Goal: Task Accomplishment & Management: Manage account settings

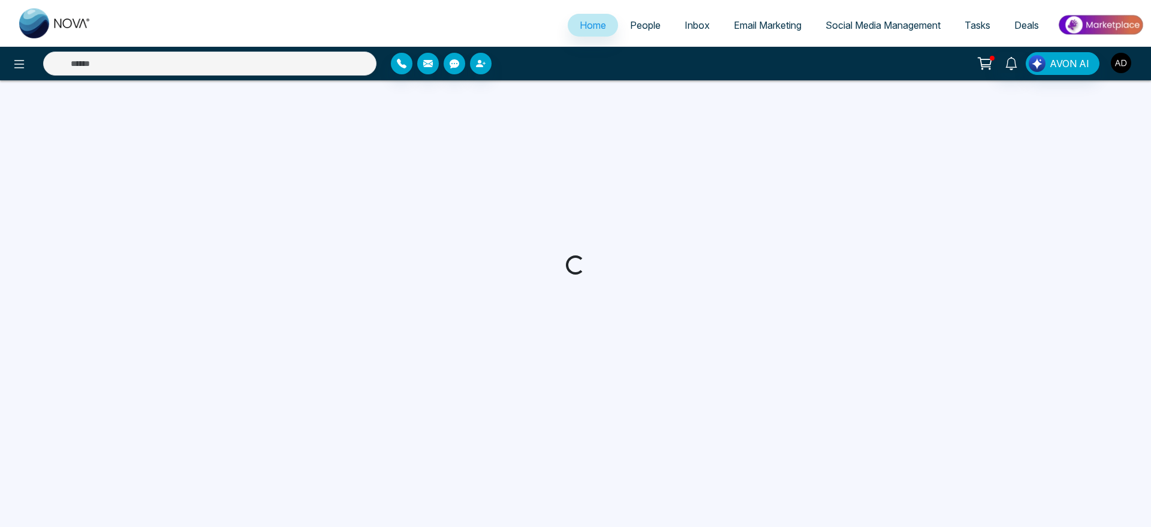
click at [1126, 56] on img "button" at bounding box center [1121, 63] width 20 height 20
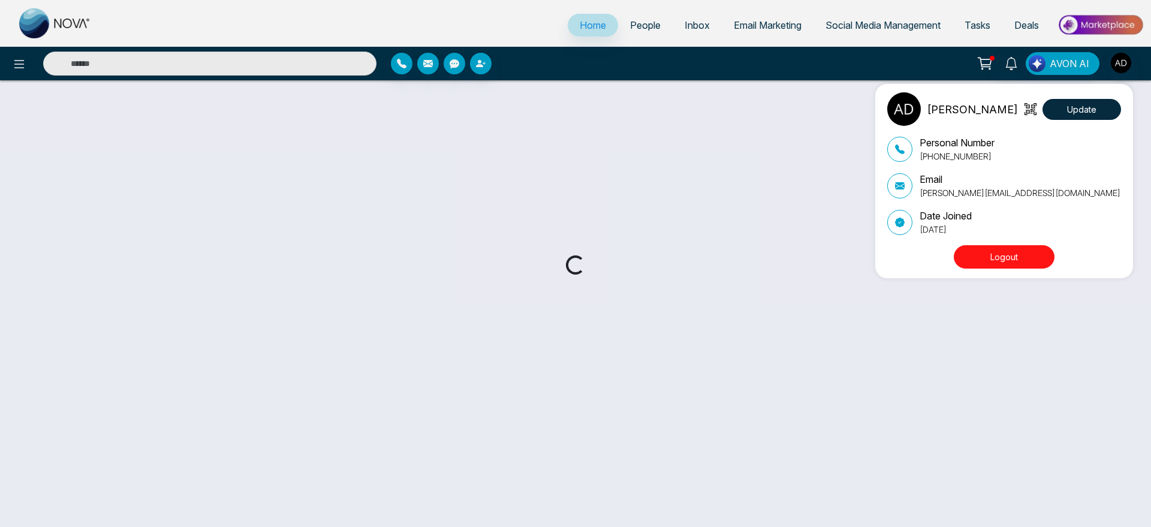
click at [1126, 56] on div "[PERSON_NAME] Update Personal Number [PHONE_NUMBER] Email [PERSON_NAME][EMAIL_A…" at bounding box center [575, 263] width 1151 height 527
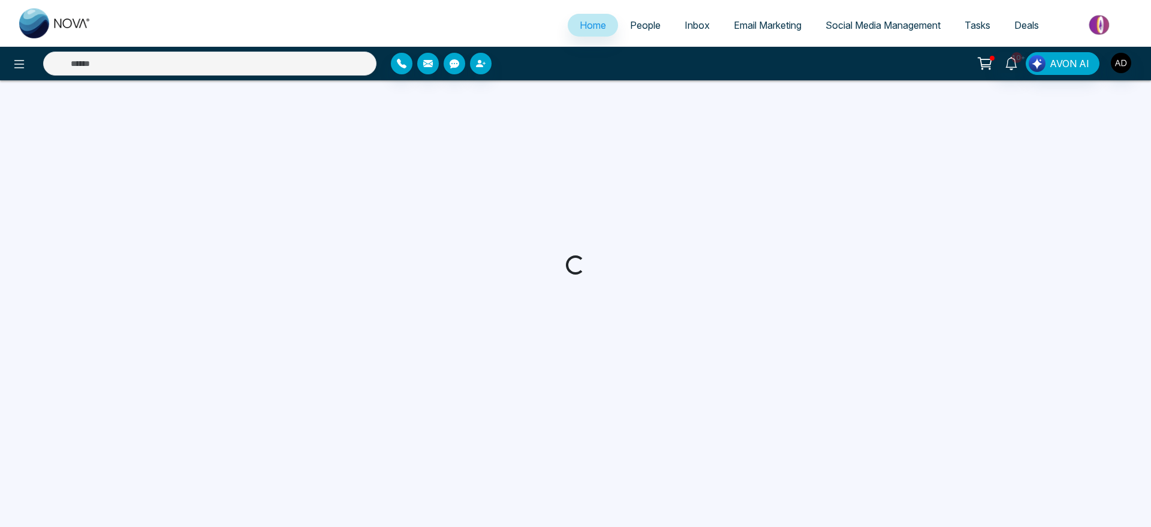
select select "*"
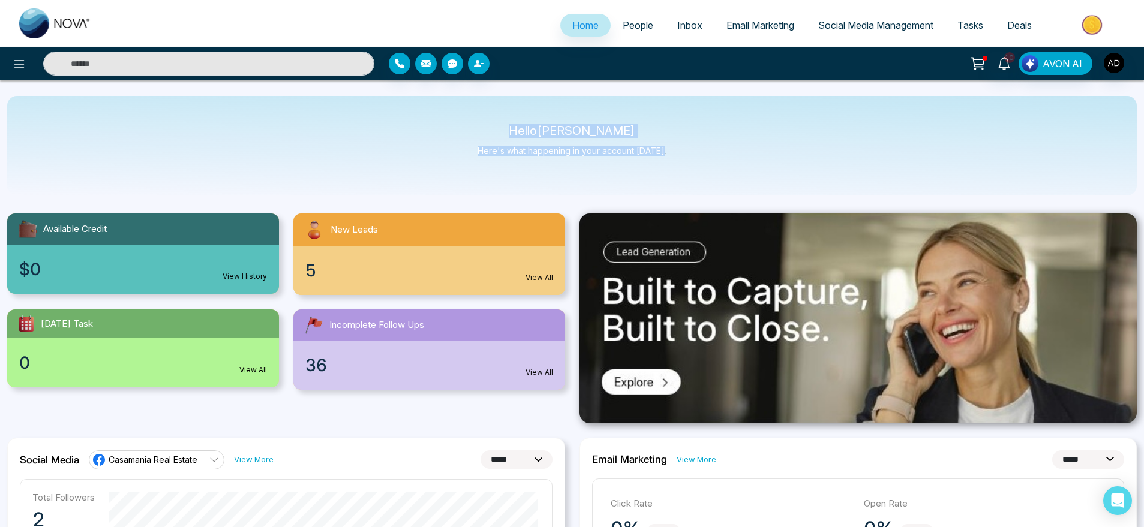
drag, startPoint x: 526, startPoint y: 124, endPoint x: 712, endPoint y: 169, distance: 192.0
click at [712, 169] on div "Hello [PERSON_NAME] Here's what happening in your account [DATE]." at bounding box center [571, 146] width 1129 height 100
click at [21, 66] on icon at bounding box center [19, 64] width 14 height 14
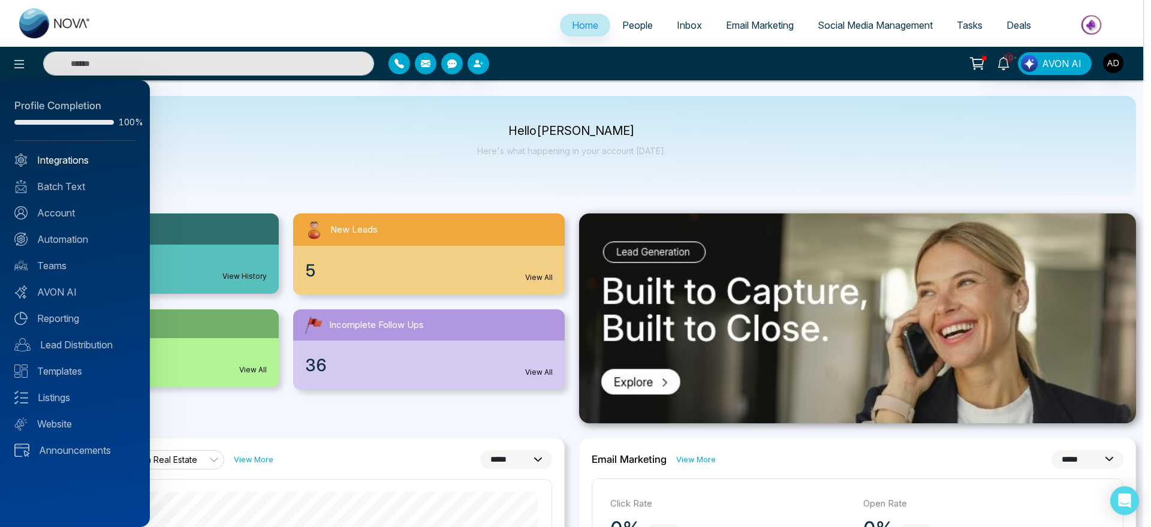
click at [60, 154] on link "Integrations" at bounding box center [74, 160] width 121 height 14
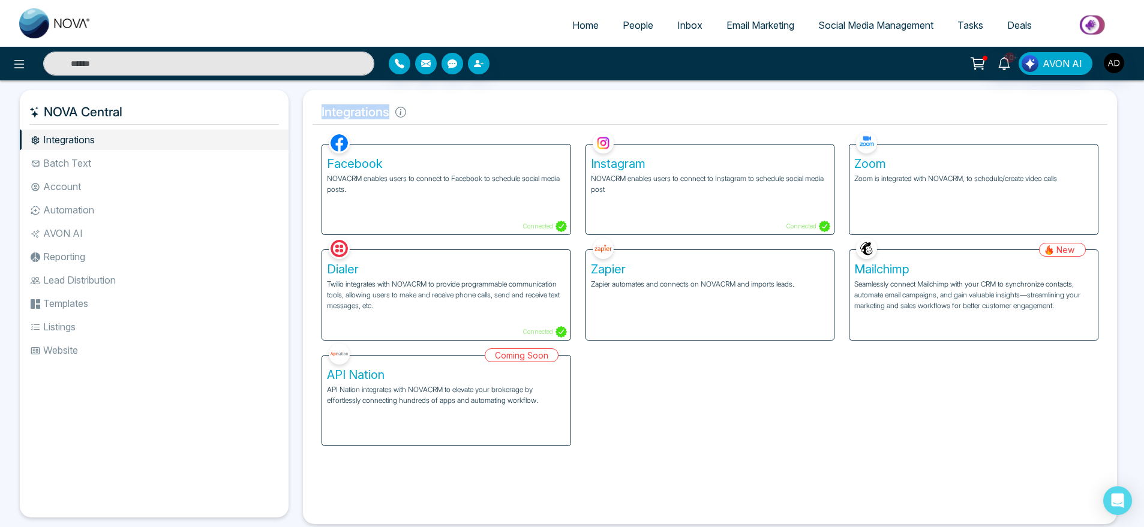
drag, startPoint x: 309, startPoint y: 104, endPoint x: 395, endPoint y: 113, distance: 86.2
click at [395, 113] on div "Integrations Facebook NOVACRM enables users to connect to Facebook to schedule …" at bounding box center [710, 307] width 814 height 434
click at [395, 113] on icon at bounding box center [400, 112] width 11 height 11
drag, startPoint x: 310, startPoint y: 115, endPoint x: 437, endPoint y: 124, distance: 126.9
click at [437, 124] on div "Integrations Facebook NOVACRM enables users to connect to Facebook to schedule …" at bounding box center [710, 307] width 814 height 434
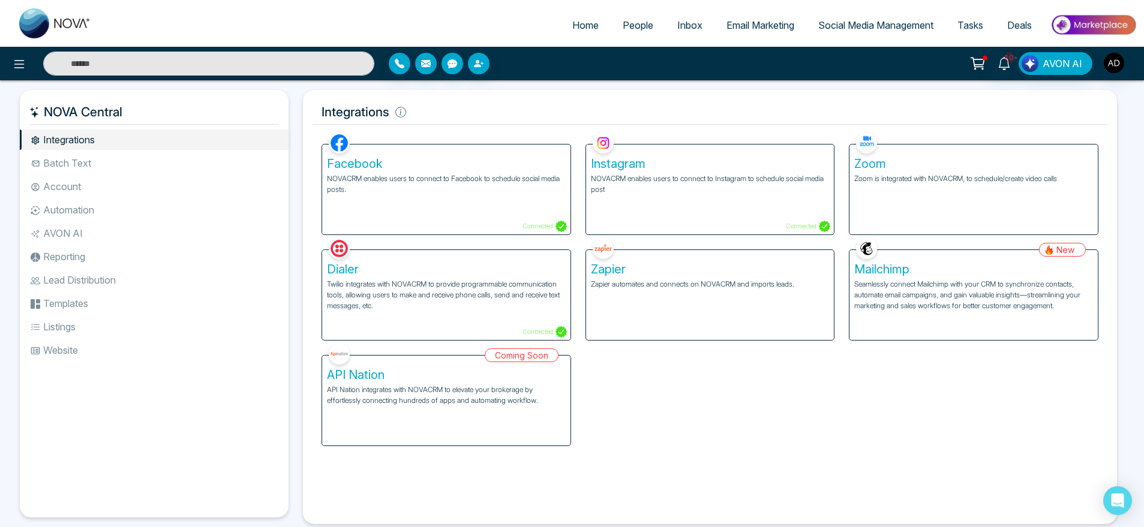
click at [437, 124] on h5 "Integrations" at bounding box center [709, 112] width 795 height 25
drag, startPoint x: 309, startPoint y: 113, endPoint x: 482, endPoint y: 109, distance: 173.4
click at [482, 109] on div "Integrations Facebook NOVACRM enables users to connect to Facebook to schedule …" at bounding box center [710, 306] width 814 height 434
click at [482, 109] on h5 "Integrations" at bounding box center [709, 111] width 795 height 25
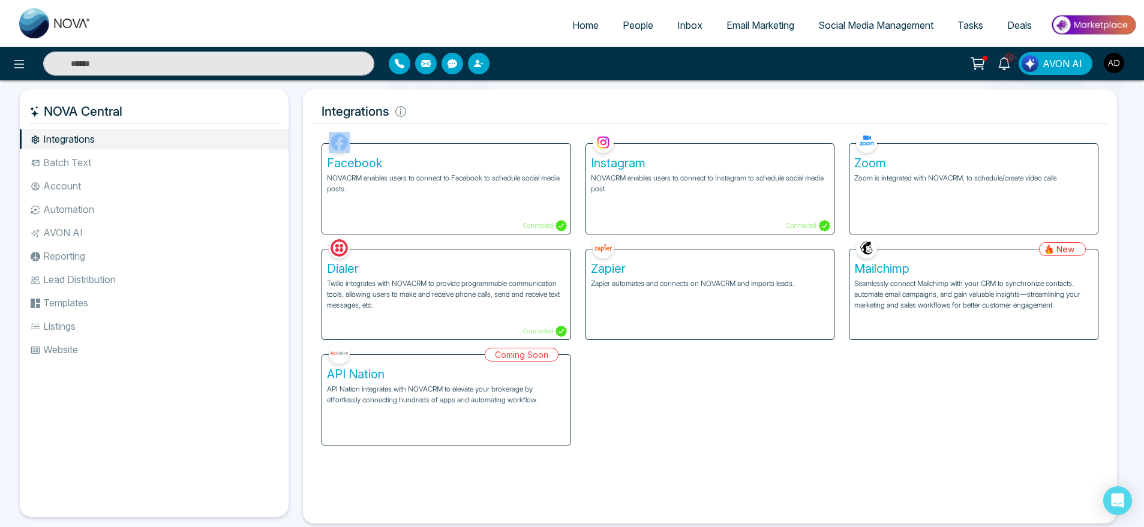
click at [482, 109] on h5 "Integrations" at bounding box center [709, 111] width 795 height 25
drag, startPoint x: 321, startPoint y: 104, endPoint x: 474, endPoint y: 121, distance: 154.4
click at [474, 121] on h5 "Integrations" at bounding box center [709, 111] width 795 height 25
drag, startPoint x: 428, startPoint y: 106, endPoint x: 306, endPoint y: 108, distance: 121.7
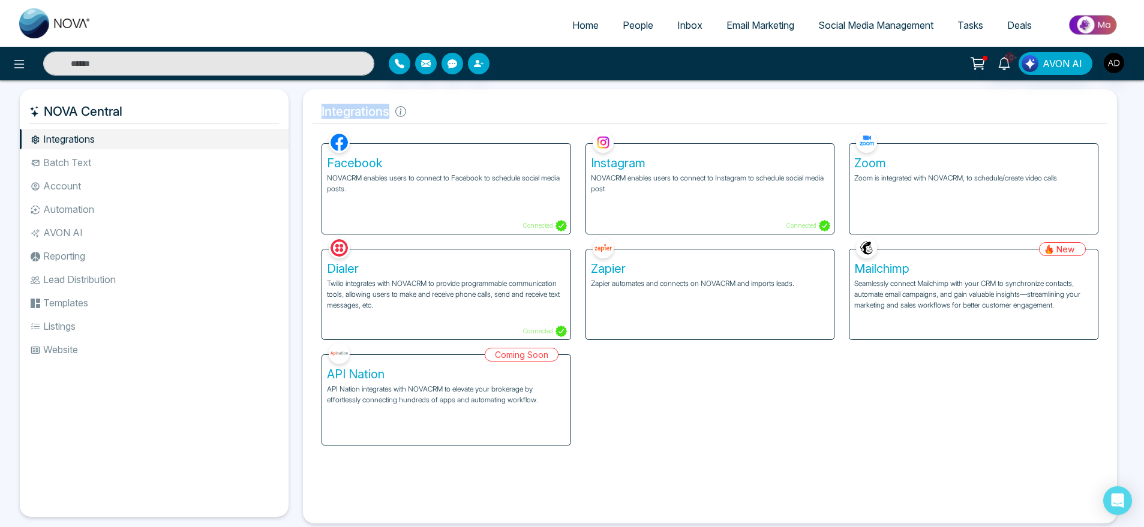
click at [306, 108] on div "Integrations Facebook NOVACRM enables users to connect to Facebook to schedule …" at bounding box center [710, 306] width 814 height 434
click at [395, 113] on icon at bounding box center [400, 111] width 11 height 11
drag, startPoint x: 395, startPoint y: 113, endPoint x: 308, endPoint y: 109, distance: 87.0
click at [308, 109] on div "Integrations Facebook NOVACRM enables users to connect to Facebook to schedule …" at bounding box center [710, 306] width 814 height 434
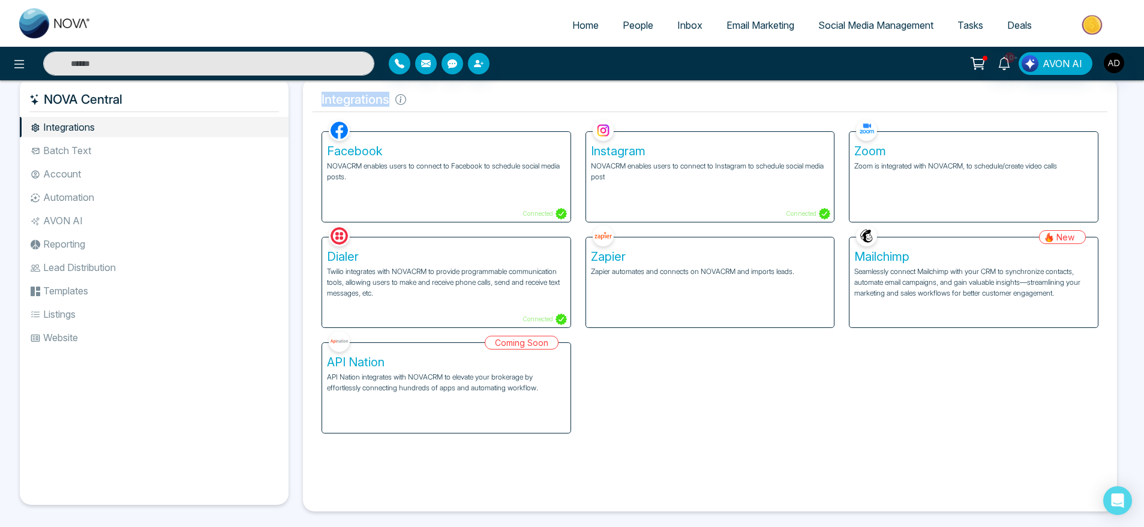
scroll to position [0, 0]
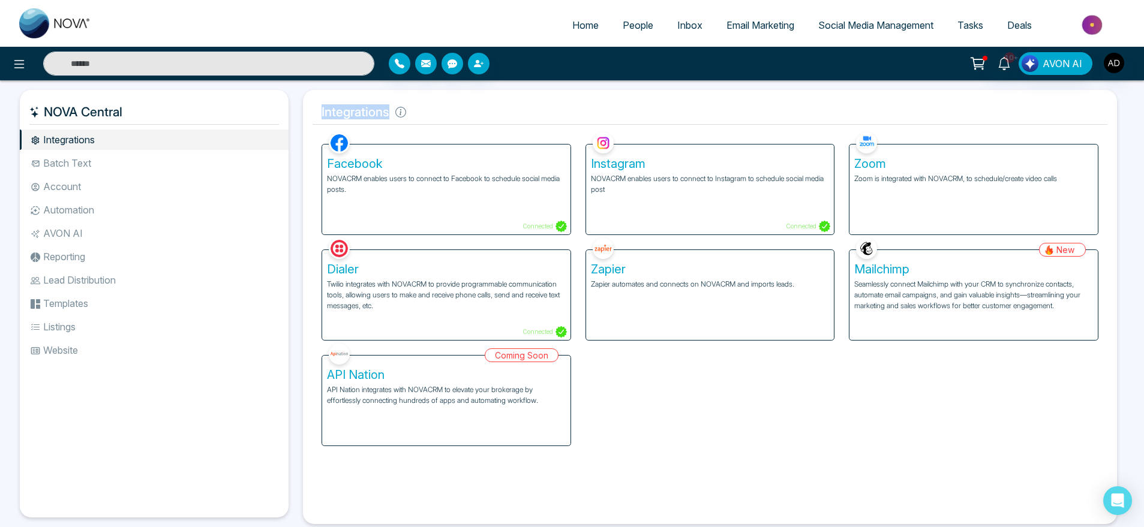
click at [450, 118] on h5 "Integrations" at bounding box center [709, 112] width 795 height 25
click at [576, 19] on span "Home" at bounding box center [585, 25] width 26 height 12
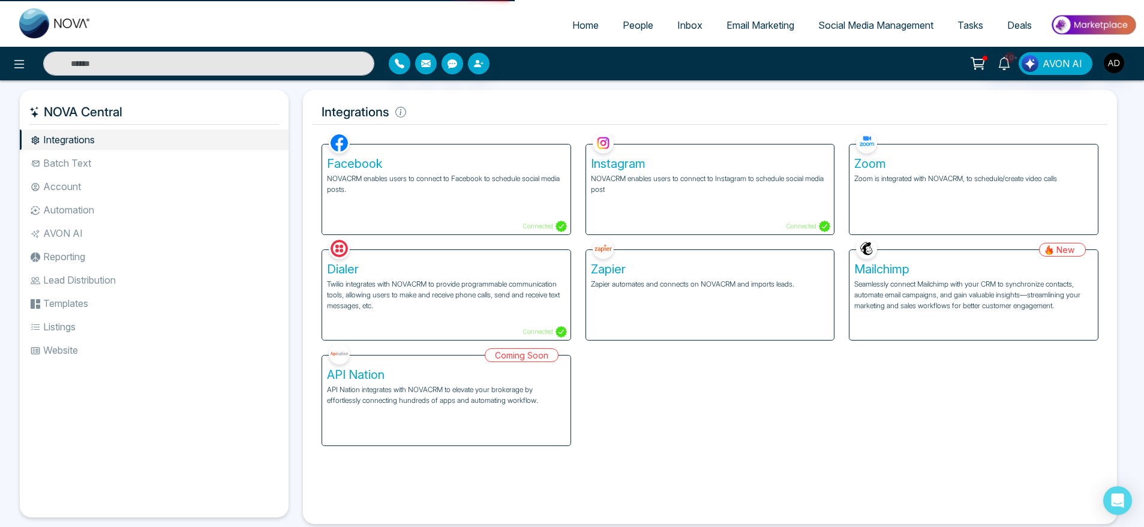
select select "*"
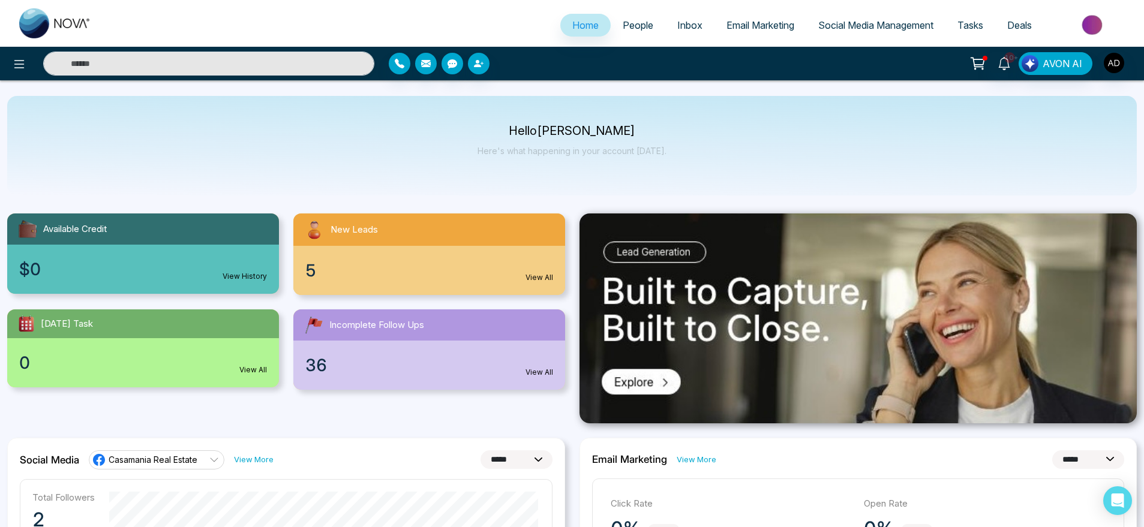
click at [625, 34] on link "People" at bounding box center [637, 25] width 55 height 23
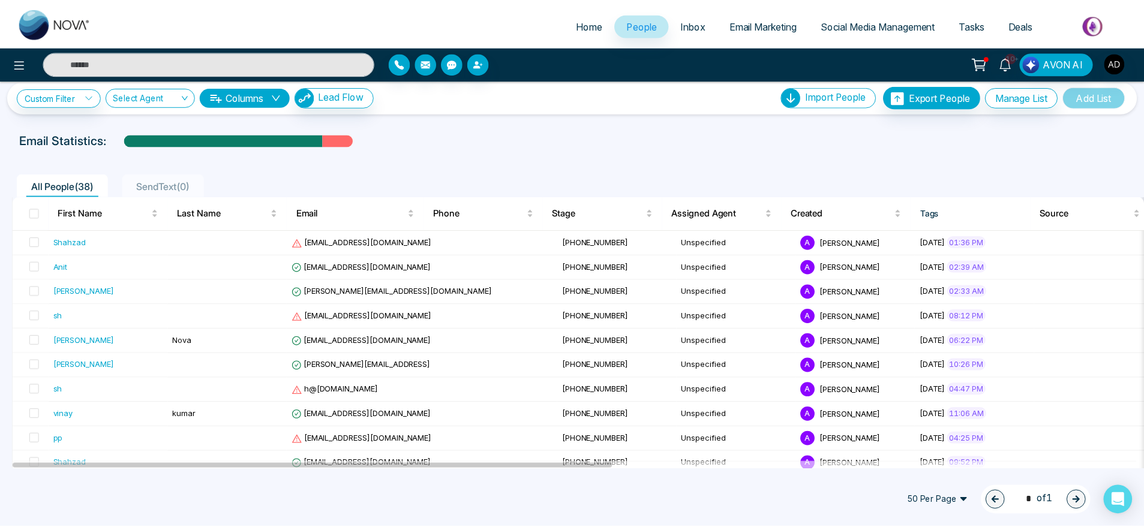
scroll to position [12, 0]
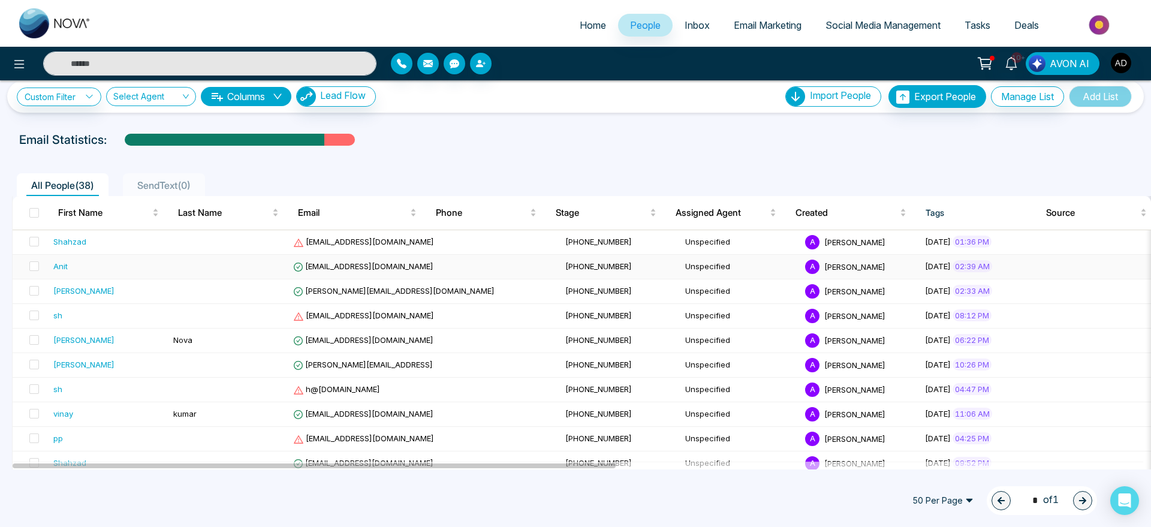
click at [277, 263] on td at bounding box center [229, 267] width 120 height 25
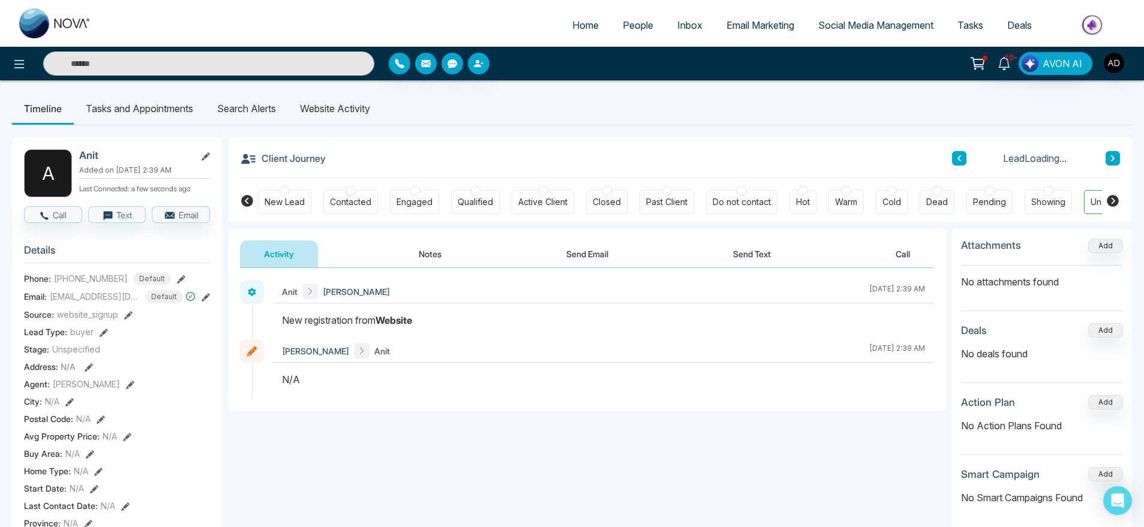
click at [246, 97] on li "Search Alerts" at bounding box center [246, 108] width 83 height 32
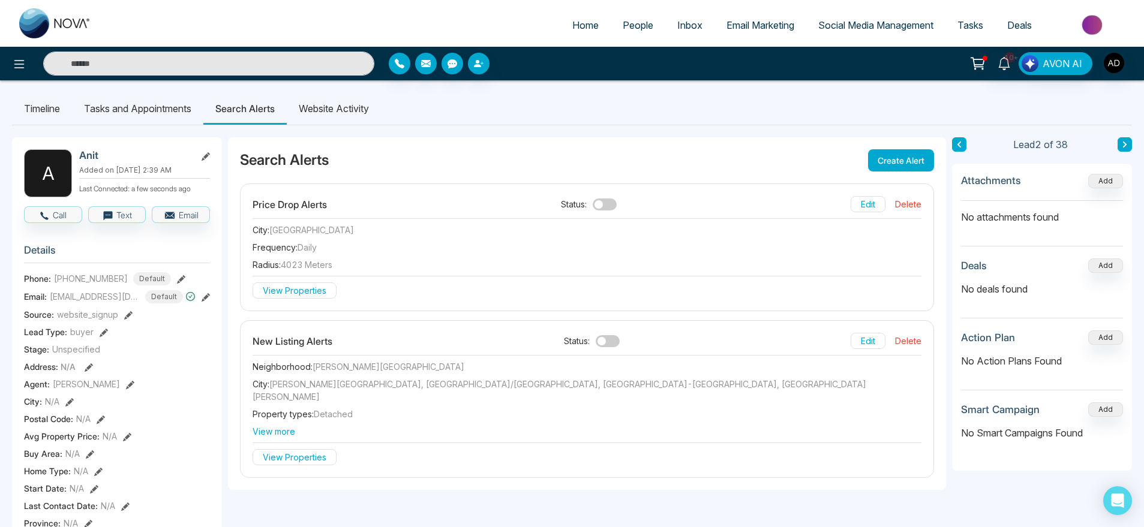
scroll to position [2, 0]
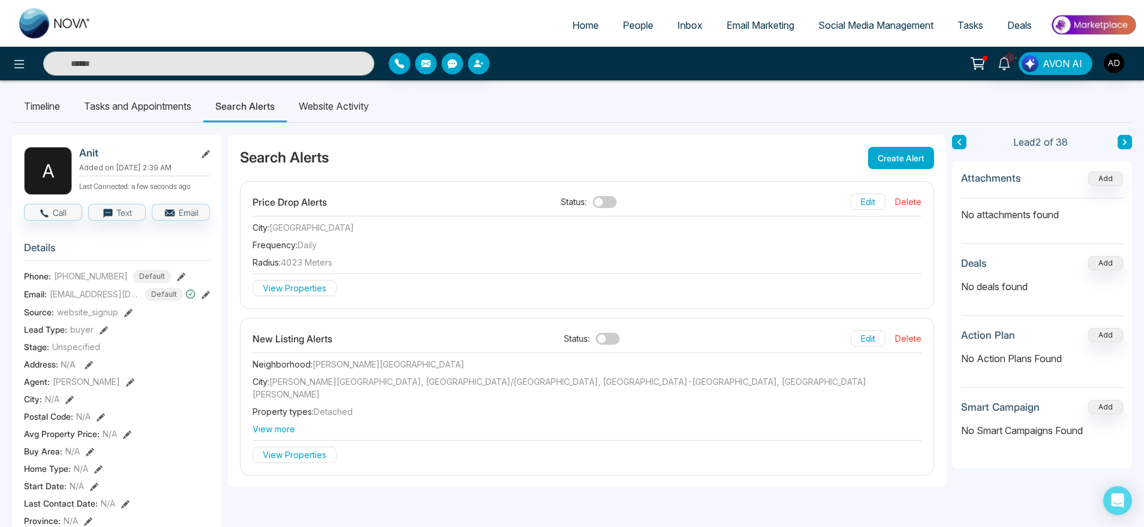
click at [363, 98] on li "Website Activity" at bounding box center [334, 106] width 94 height 32
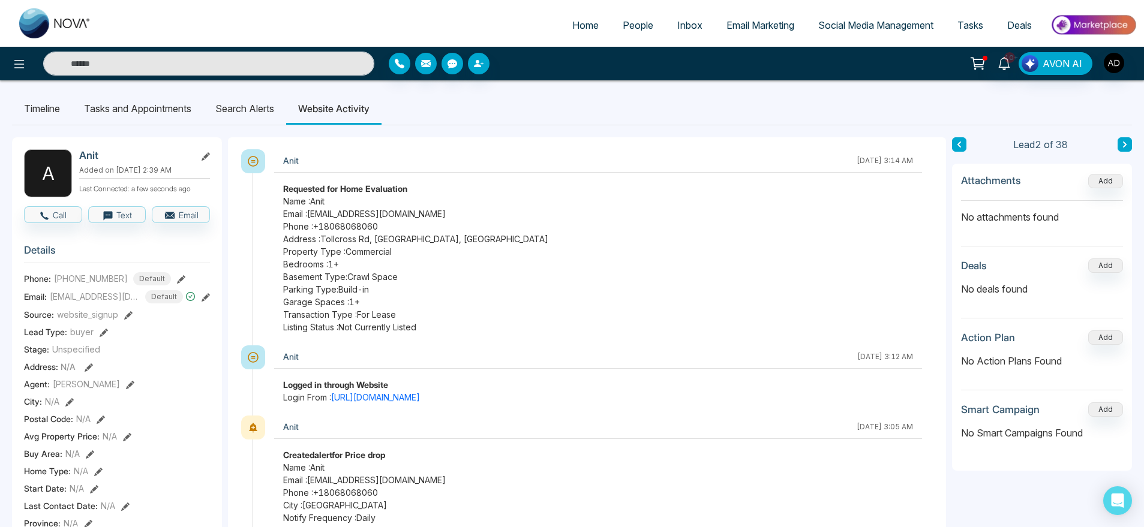
click at [258, 112] on li "Search Alerts" at bounding box center [244, 108] width 83 height 32
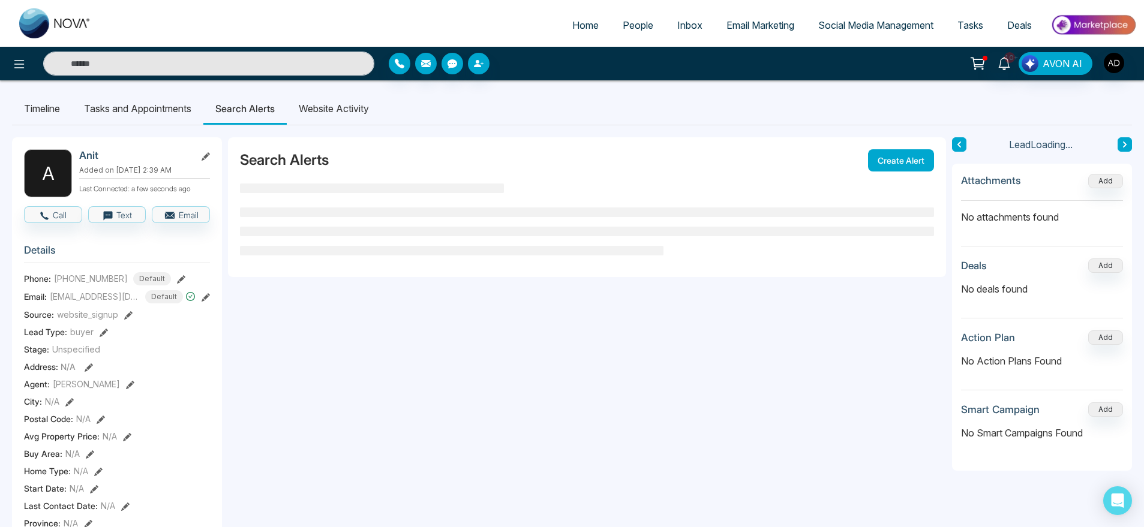
click at [393, 106] on ul "Timeline Tasks and Appointments Search Alerts Website Activity" at bounding box center [572, 108] width 1120 height 32
click at [321, 119] on li "Website Activity" at bounding box center [334, 108] width 94 height 32
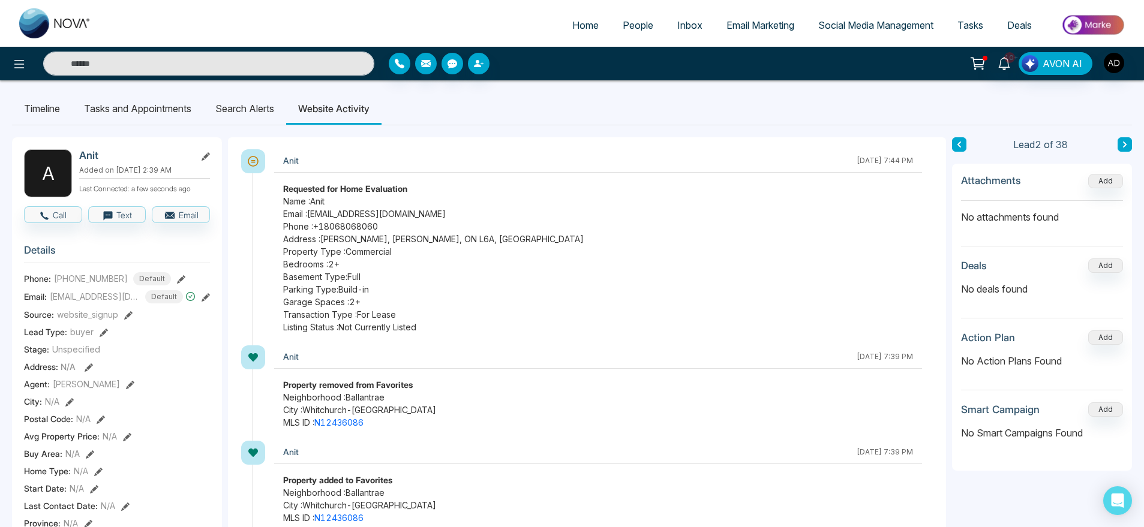
click at [272, 111] on li "Search Alerts" at bounding box center [244, 108] width 83 height 32
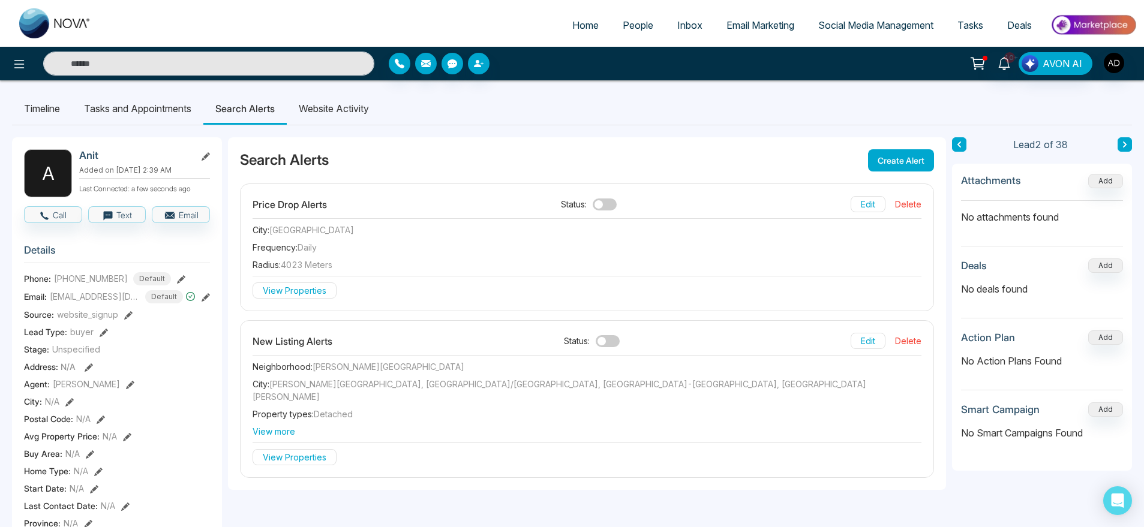
click at [358, 106] on li "Website Activity" at bounding box center [334, 108] width 94 height 32
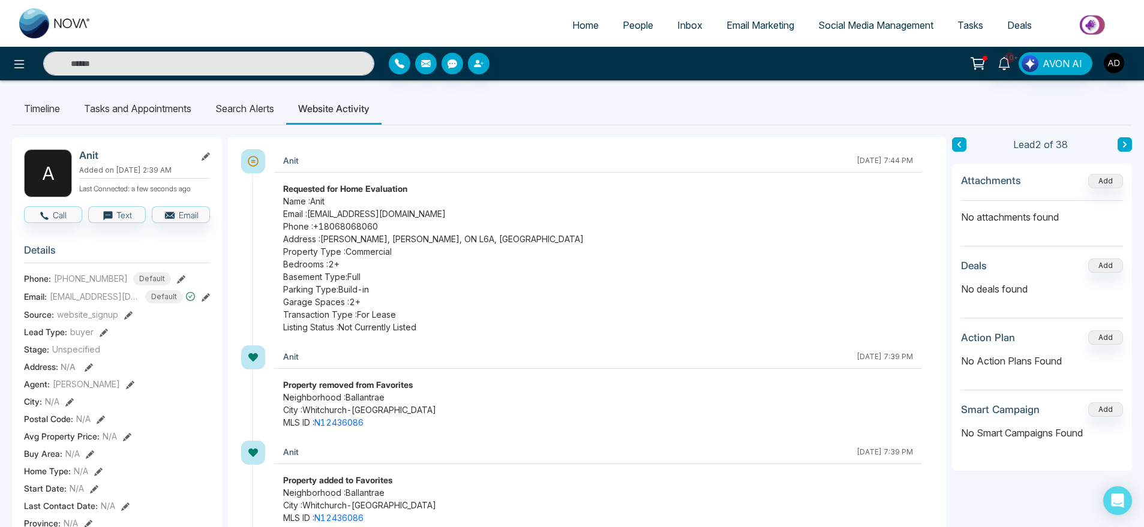
click at [282, 108] on li "Search Alerts" at bounding box center [244, 108] width 83 height 32
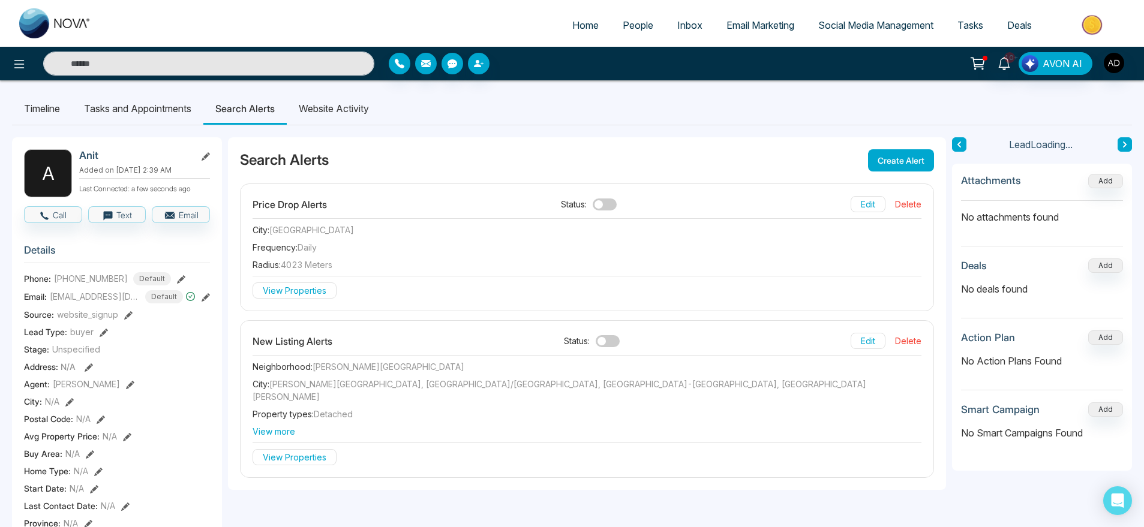
click at [338, 115] on li "Website Activity" at bounding box center [334, 108] width 94 height 32
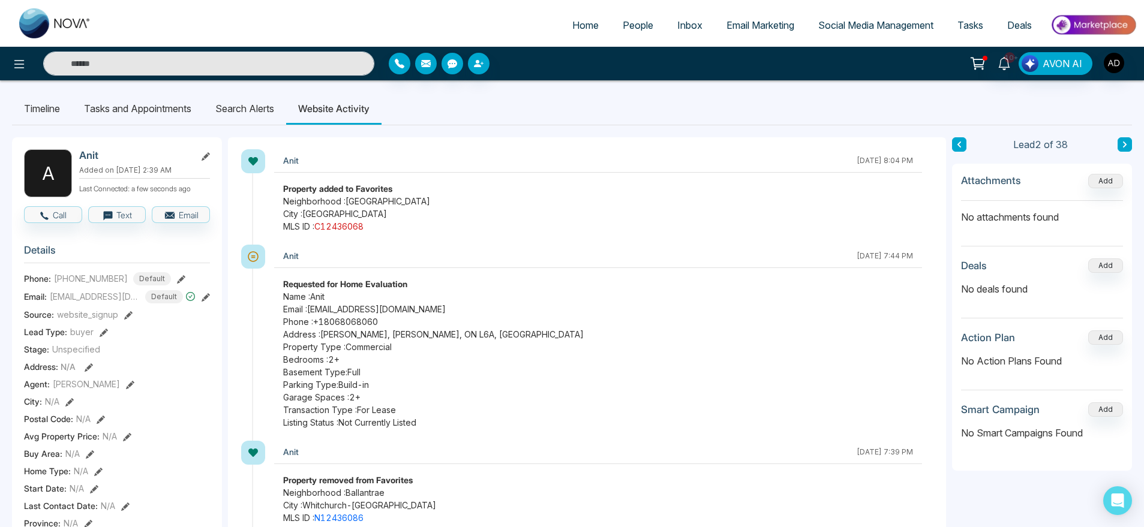
click at [336, 228] on link "C12436068" at bounding box center [338, 226] width 49 height 10
click at [261, 109] on li "Search Alerts" at bounding box center [244, 108] width 83 height 32
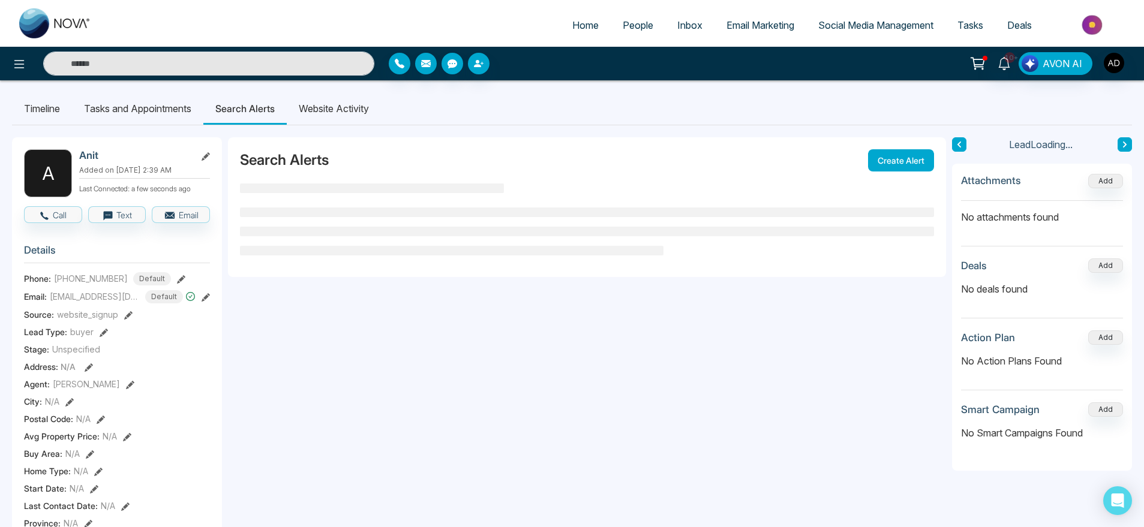
click at [354, 105] on li "Website Activity" at bounding box center [334, 108] width 94 height 32
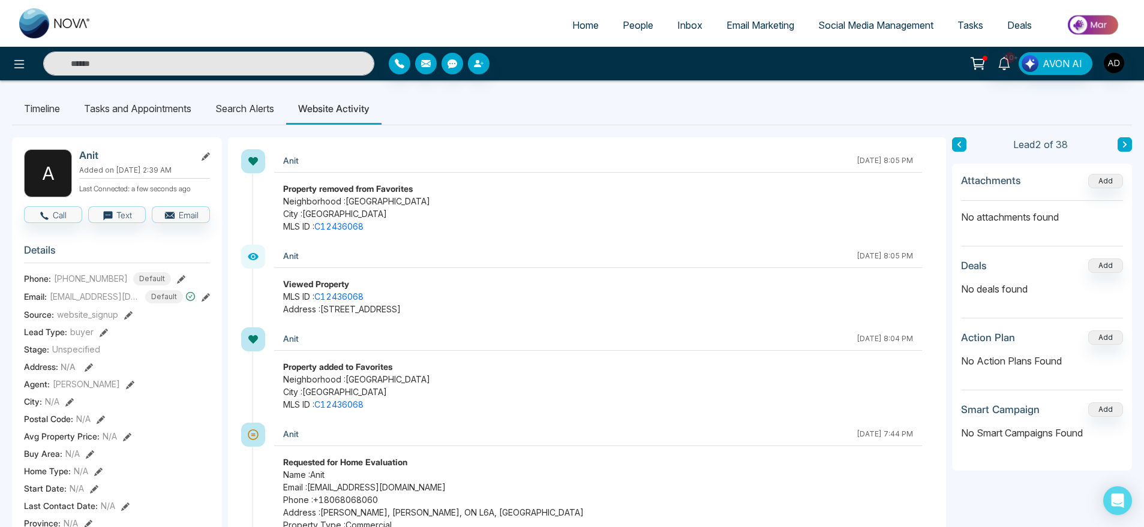
click at [250, 107] on li "Search Alerts" at bounding box center [244, 108] width 83 height 32
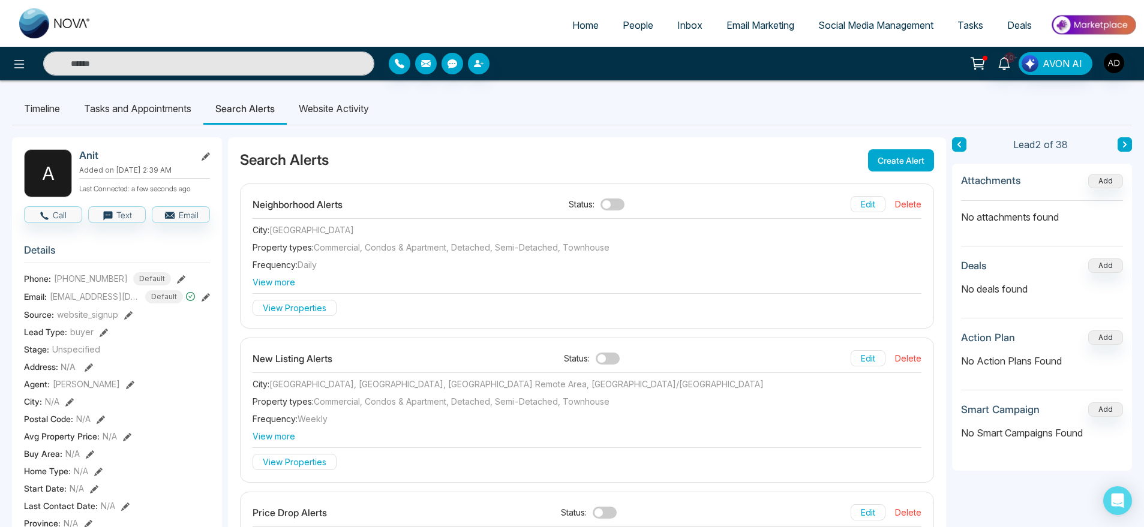
click at [323, 109] on li "Website Activity" at bounding box center [334, 108] width 94 height 32
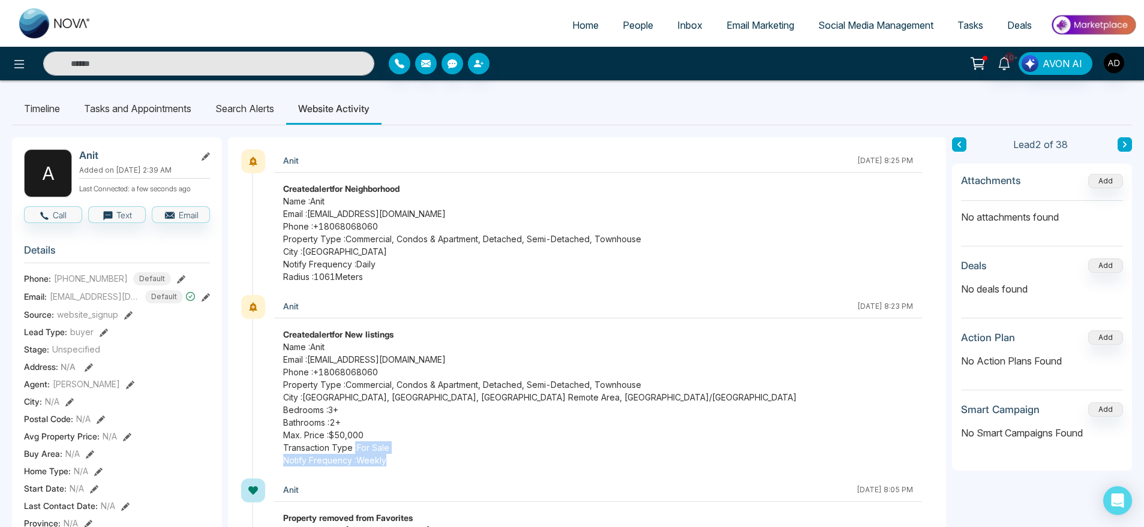
drag, startPoint x: 401, startPoint y: 464, endPoint x: 354, endPoint y: 449, distance: 49.1
click at [354, 449] on div "Created alert for New listings Name : Anit Email : [EMAIL_ADDRESS][DOMAIN_NAME]…" at bounding box center [598, 397] width 648 height 139
click at [436, 439] on span "Max. Price : $50,000" at bounding box center [598, 435] width 630 height 13
click at [248, 105] on li "Search Alerts" at bounding box center [244, 108] width 83 height 32
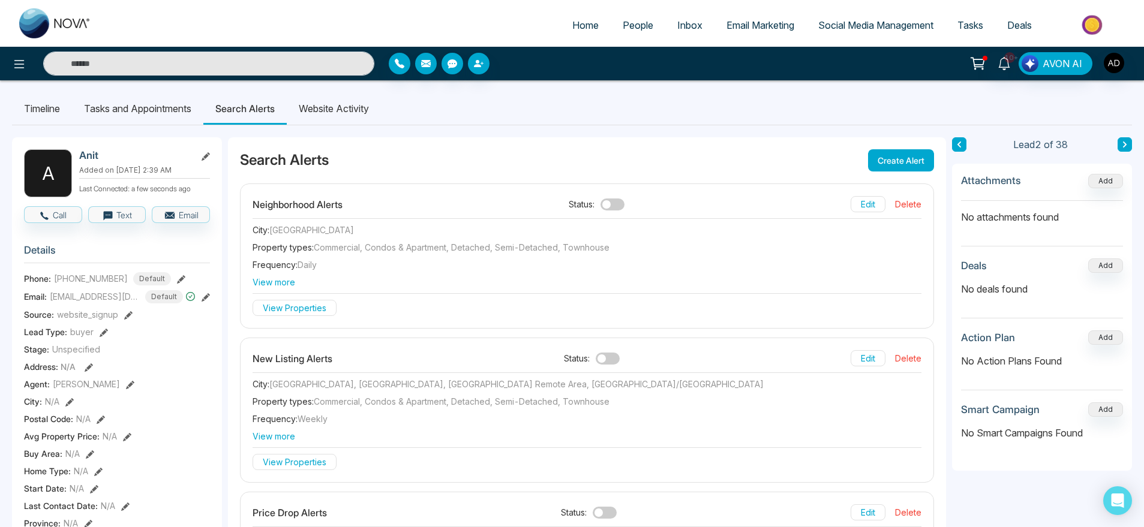
click at [611, 209] on span at bounding box center [612, 204] width 24 height 12
click at [608, 205] on span at bounding box center [612, 204] width 24 height 12
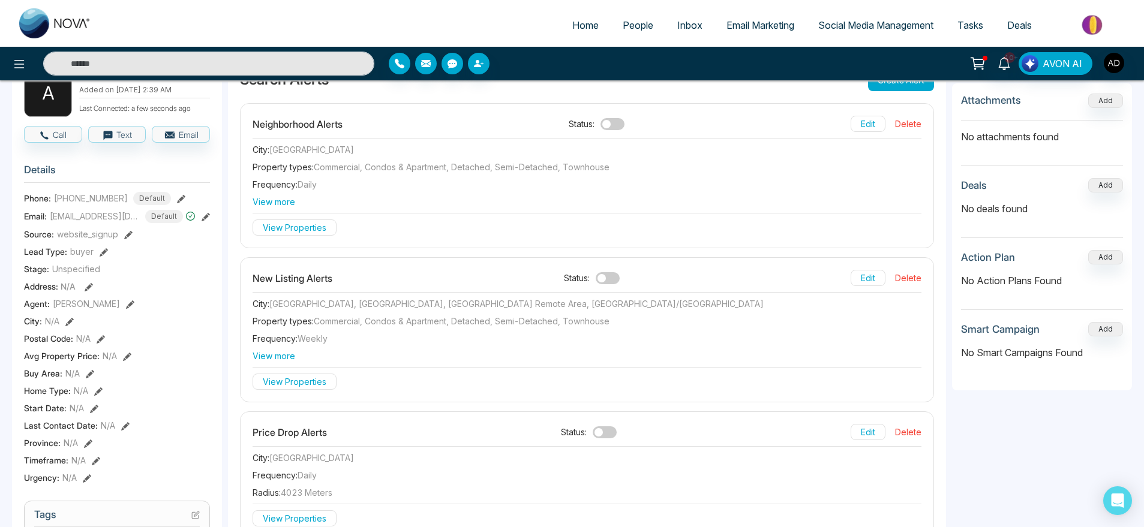
scroll to position [80, 0]
click at [605, 276] on span at bounding box center [607, 279] width 24 height 12
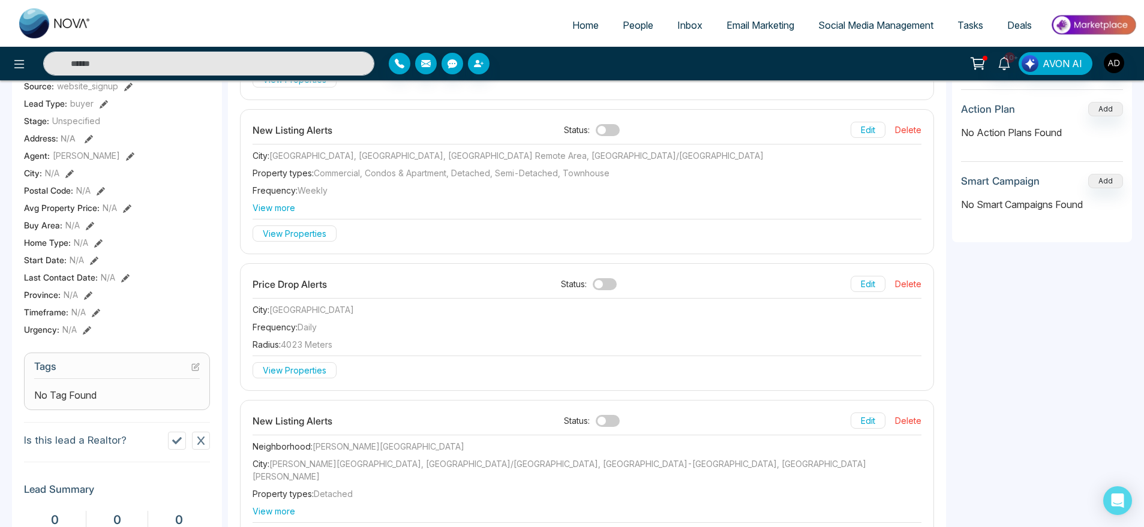
scroll to position [230, 0]
click at [603, 284] on span at bounding box center [604, 282] width 24 height 12
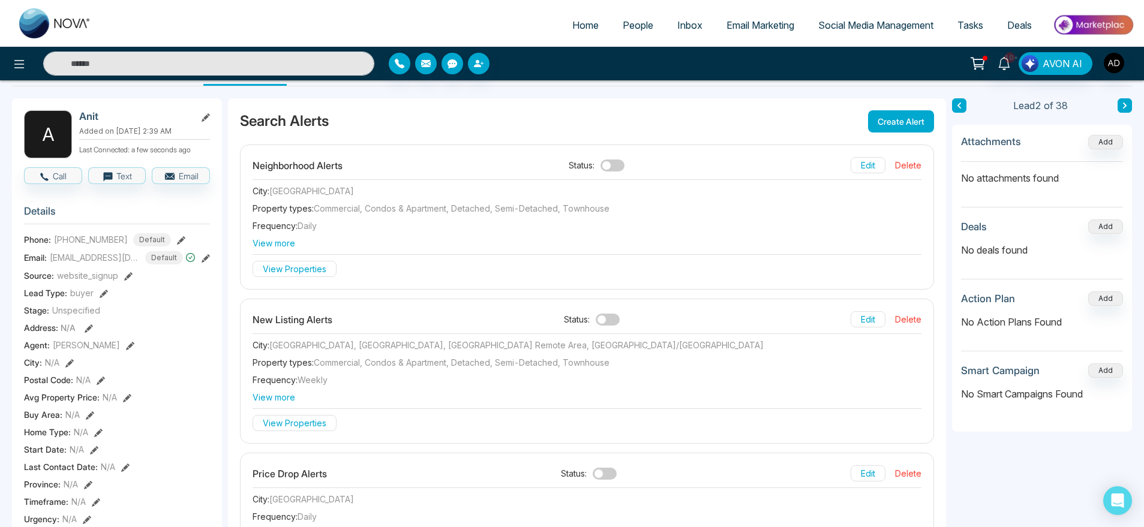
scroll to position [0, 0]
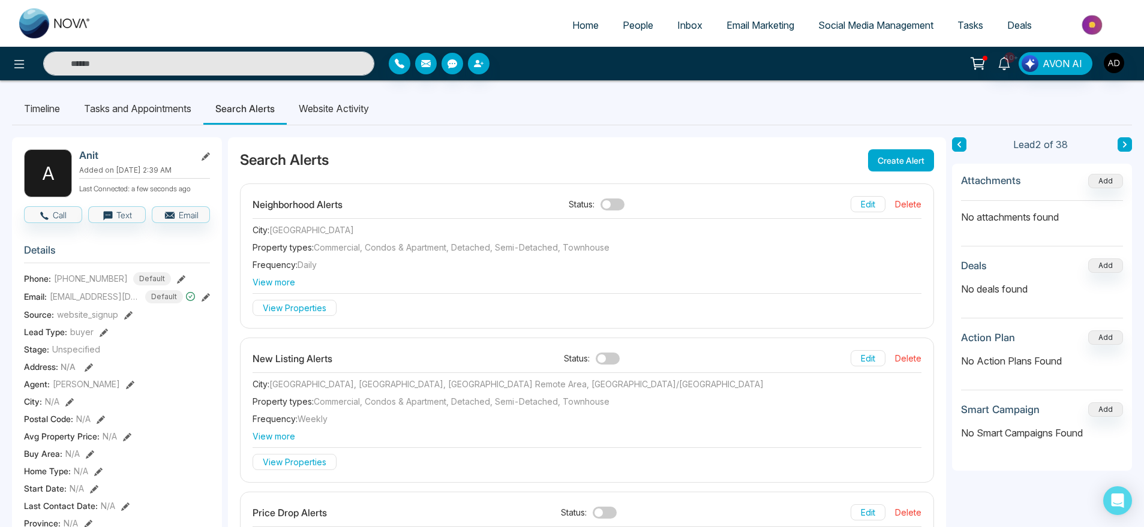
click at [613, 204] on span at bounding box center [612, 204] width 24 height 12
click at [866, 204] on button "Edit" at bounding box center [867, 204] width 35 height 16
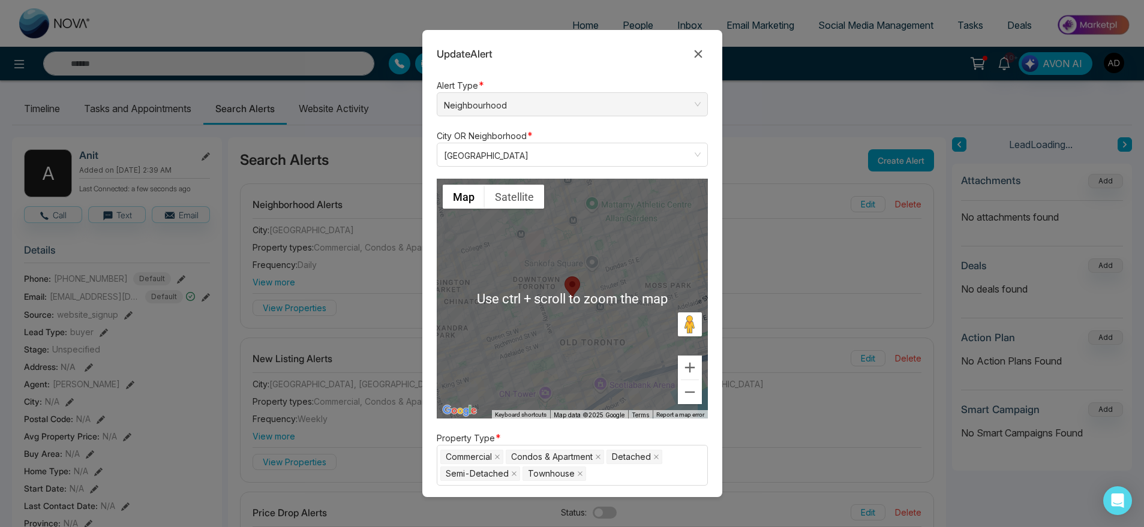
scroll to position [137, 0]
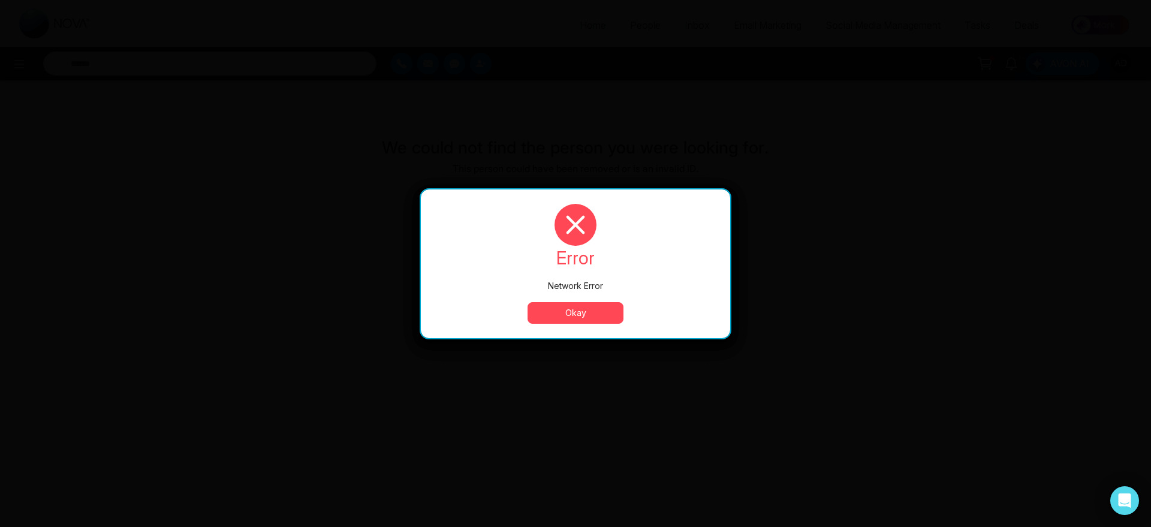
click at [584, 309] on button "Okay" at bounding box center [576, 313] width 96 height 22
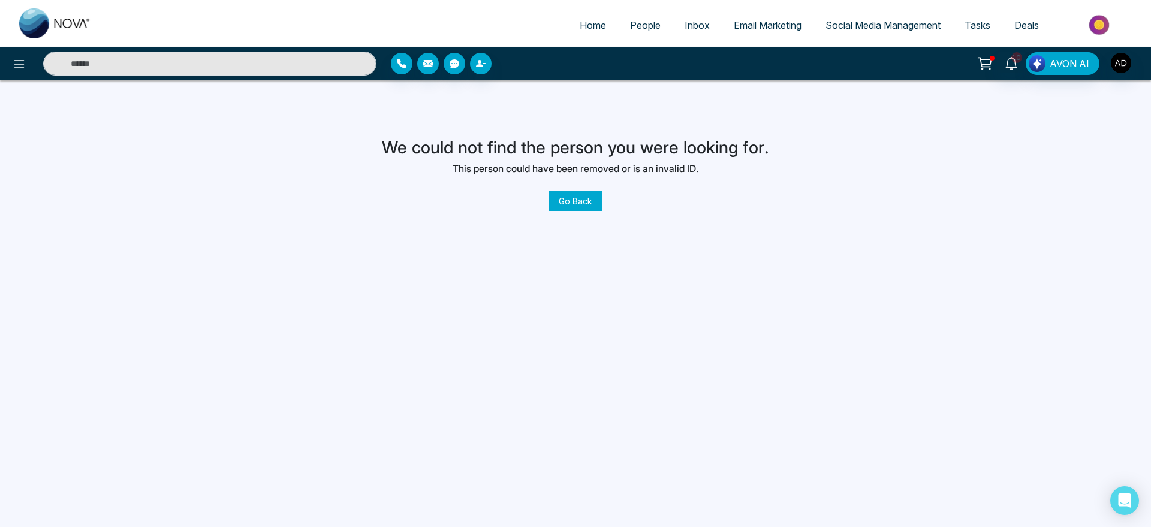
click at [582, 210] on link "Go Back" at bounding box center [575, 201] width 53 height 20
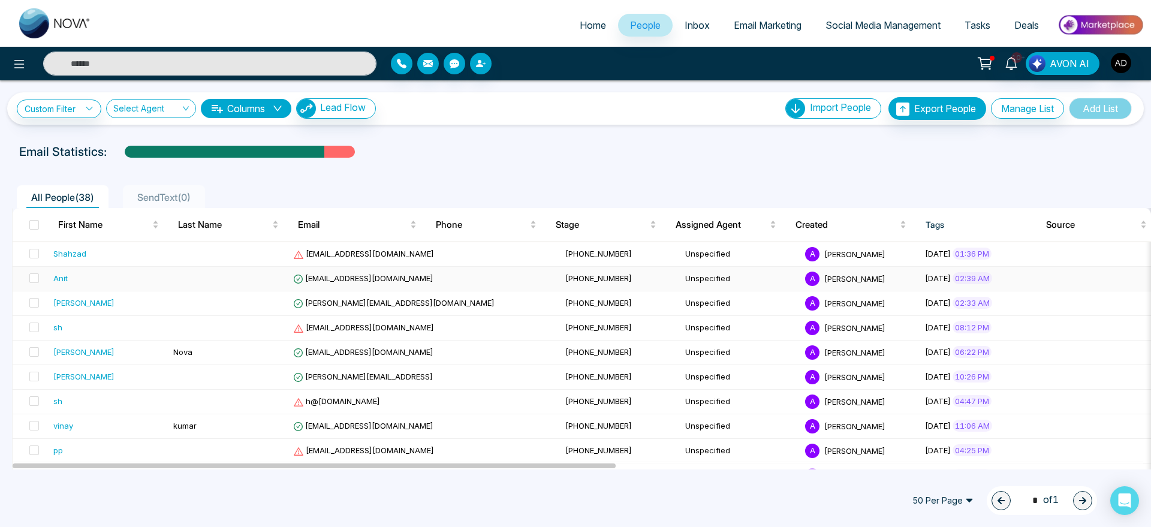
click at [362, 278] on span "[EMAIL_ADDRESS][DOMAIN_NAME]" at bounding box center [363, 278] width 140 height 10
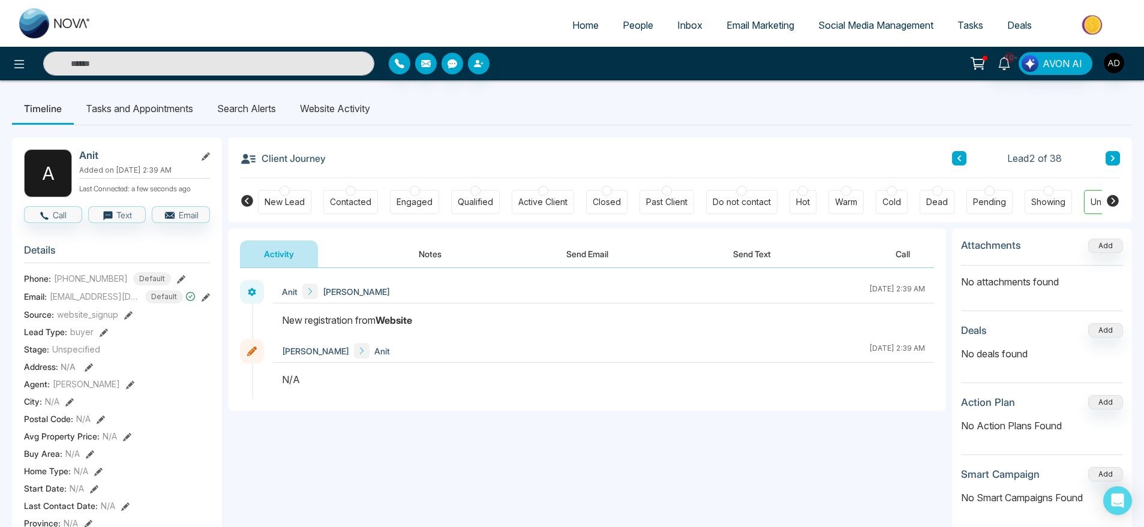
click at [259, 97] on li "Search Alerts" at bounding box center [246, 108] width 83 height 32
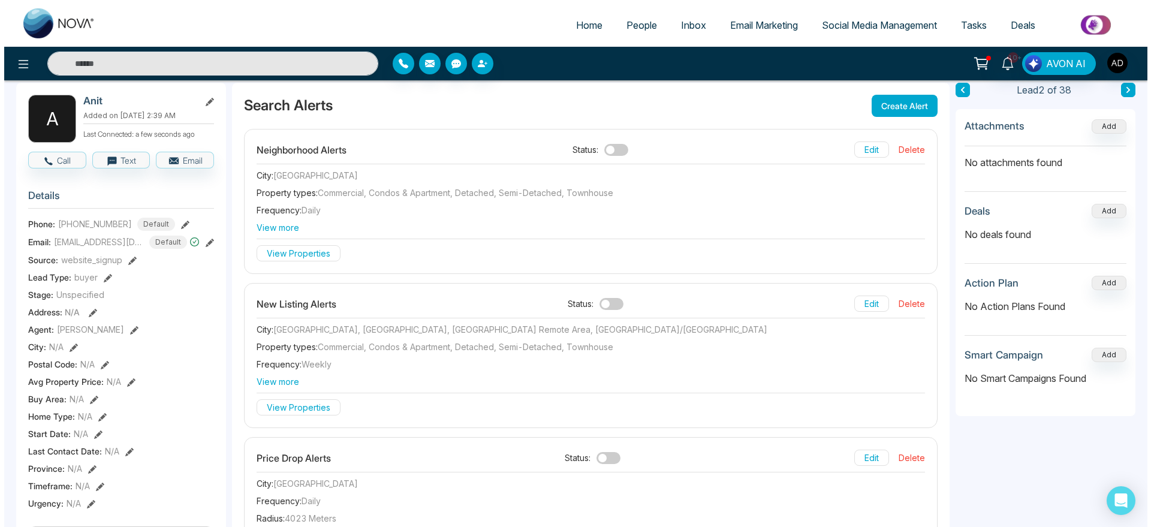
scroll to position [46, 0]
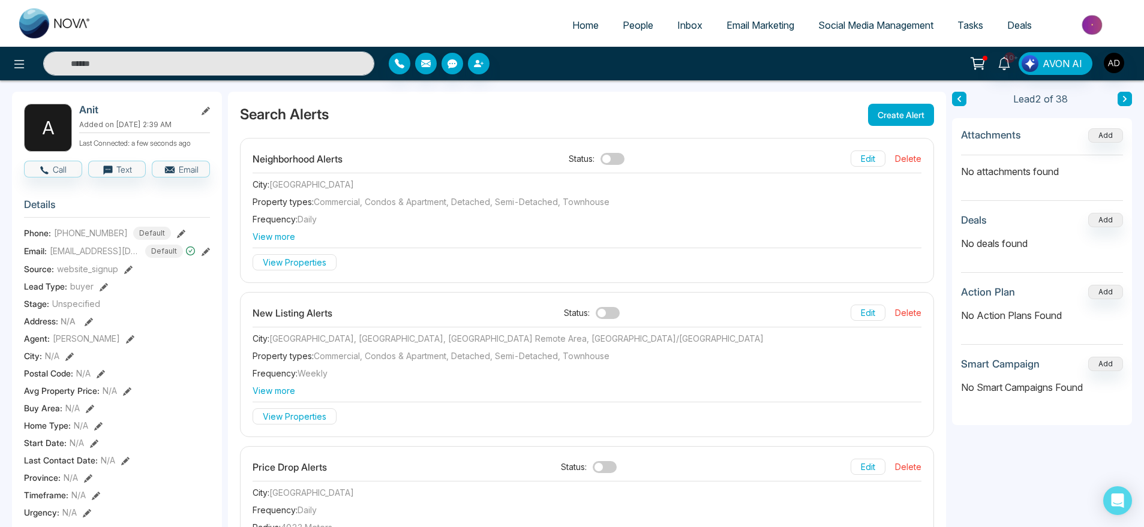
click at [600, 305] on div "New Listing Alerts Status: Edit Delete" at bounding box center [586, 316] width 669 height 23
click at [608, 311] on span at bounding box center [607, 313] width 24 height 12
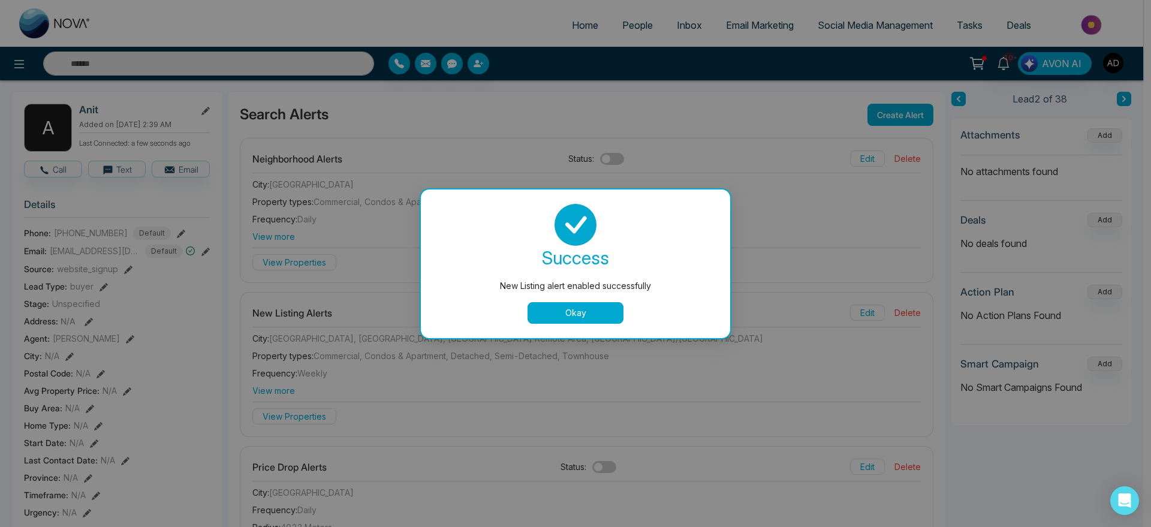
click at [583, 318] on button "Okay" at bounding box center [576, 313] width 96 height 22
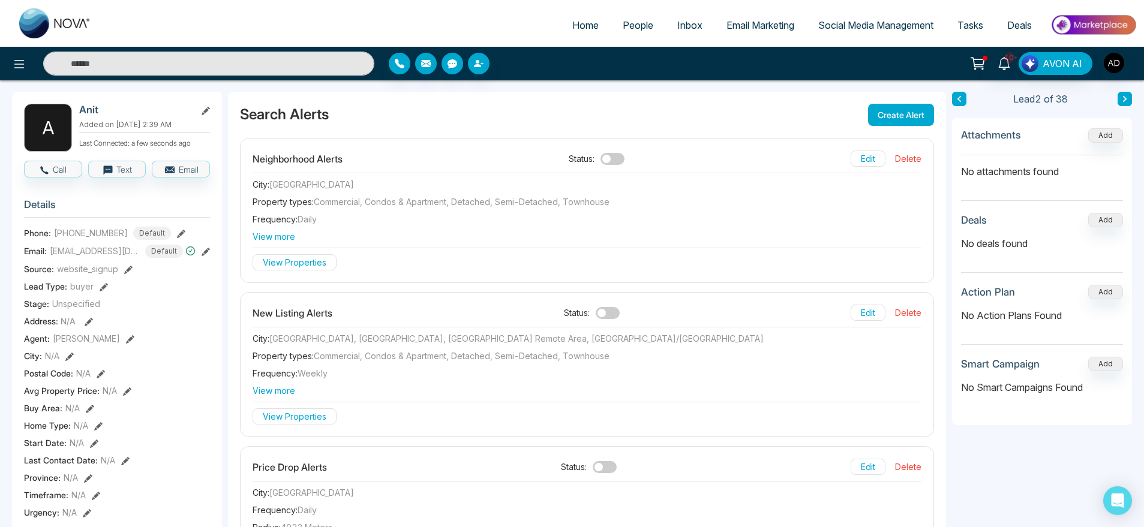
click at [619, 159] on span at bounding box center [612, 159] width 24 height 12
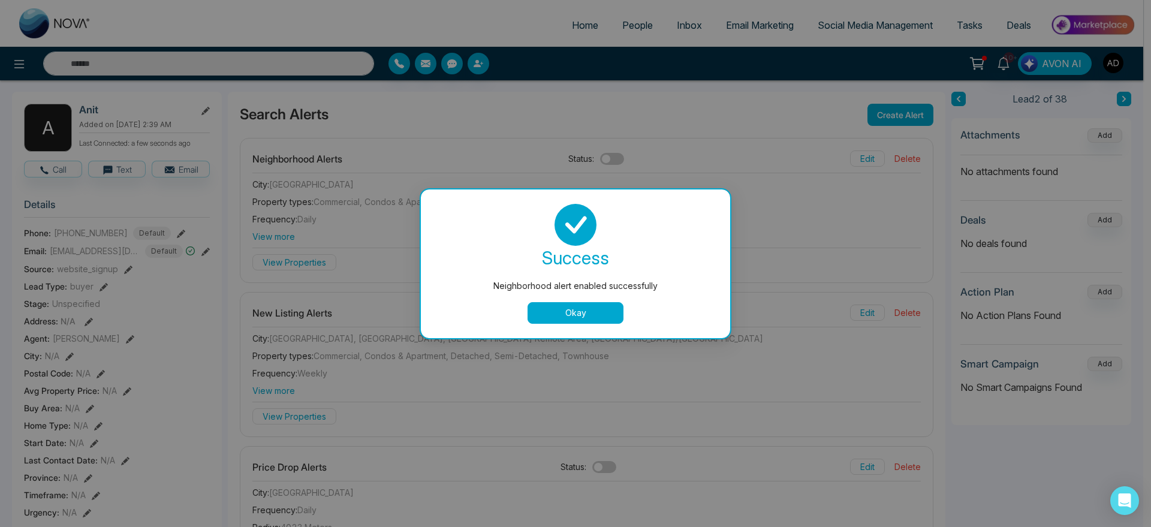
click at [574, 324] on div "success Neighborhood alert enabled successfully Okay" at bounding box center [575, 263] width 309 height 149
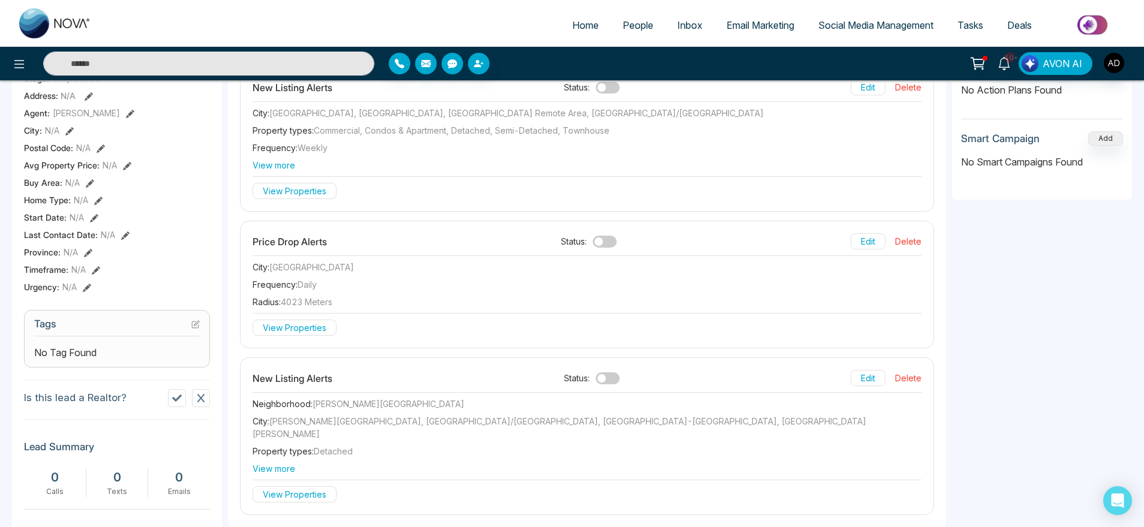
scroll to position [0, 0]
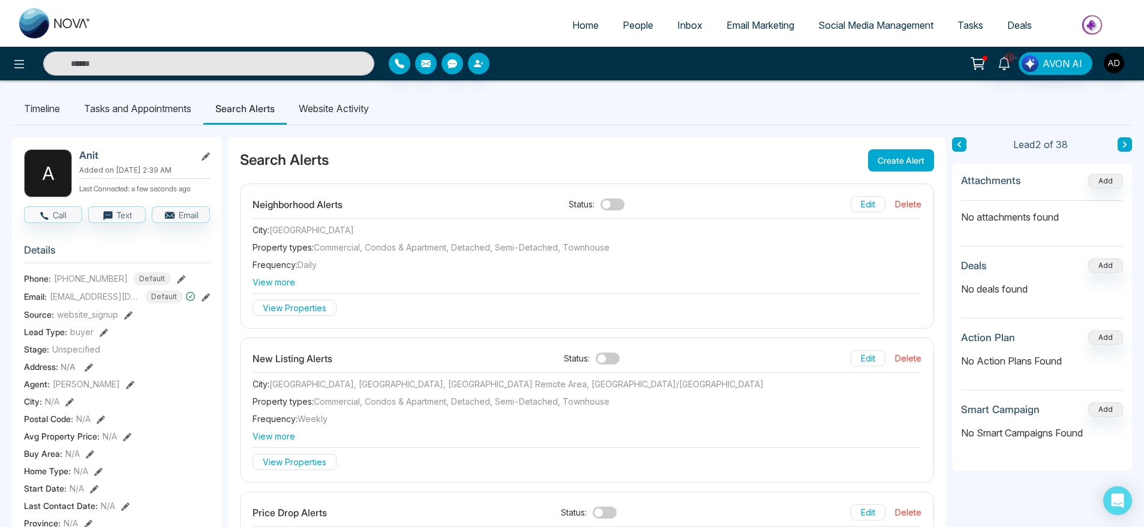
click at [266, 283] on span "View more" at bounding box center [586, 282] width 669 height 13
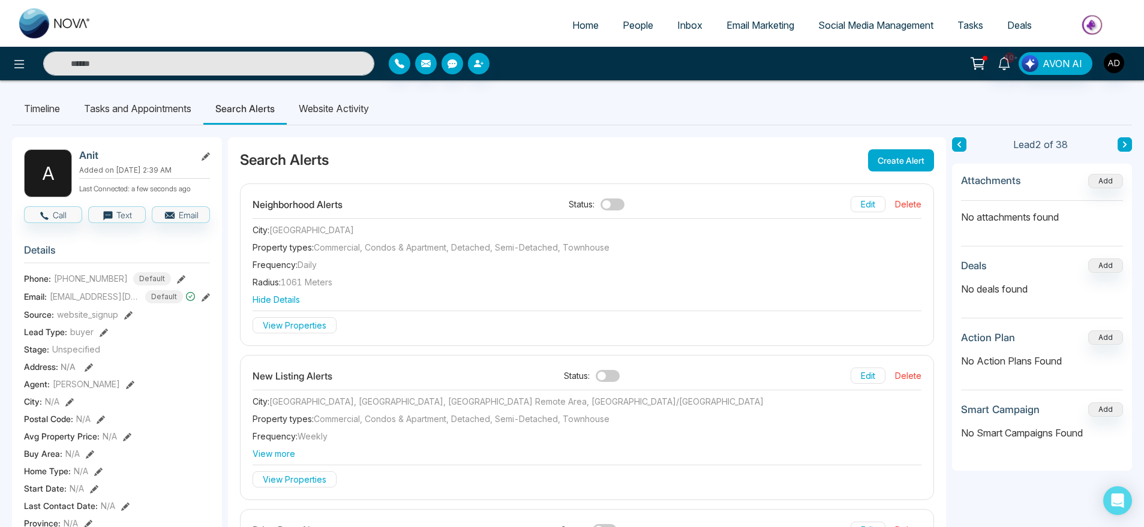
click at [298, 329] on button "View Properties" at bounding box center [294, 325] width 84 height 16
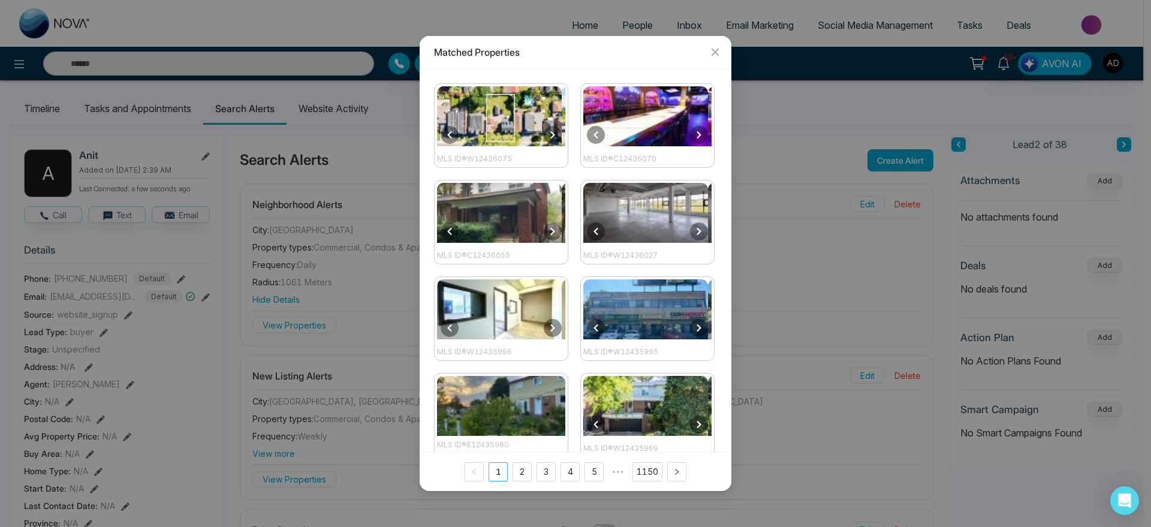
click at [499, 469] on link "1" at bounding box center [498, 472] width 18 height 18
click at [524, 469] on link "2" at bounding box center [522, 472] width 18 height 18
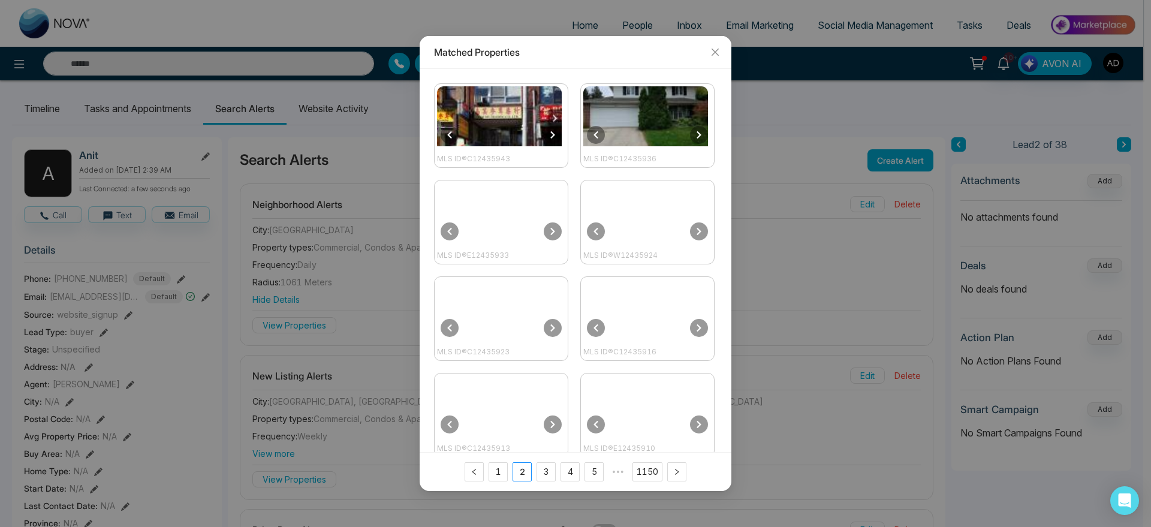
scroll to position [116, 0]
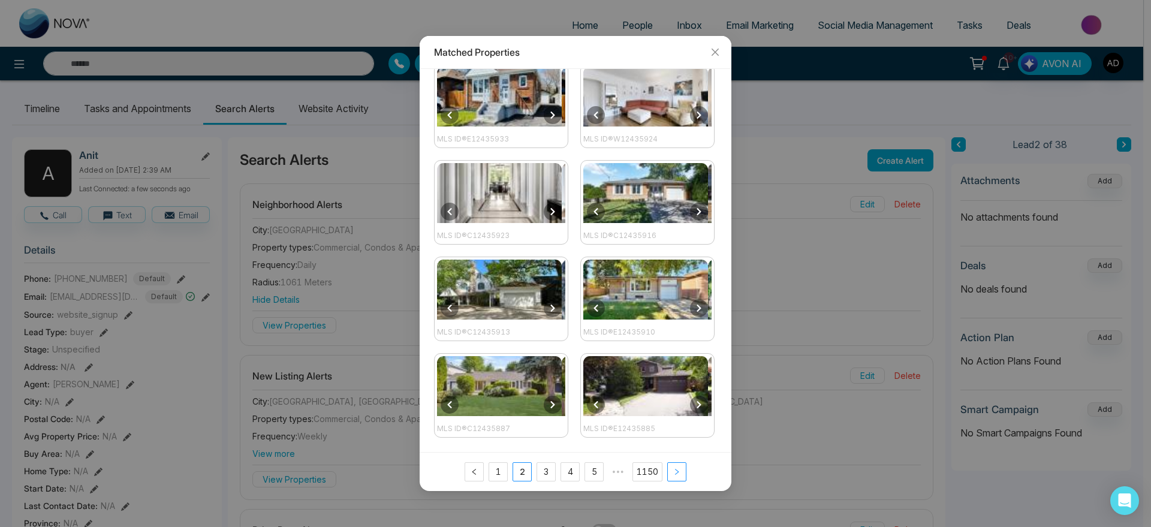
click at [678, 467] on button "button" at bounding box center [676, 471] width 19 height 19
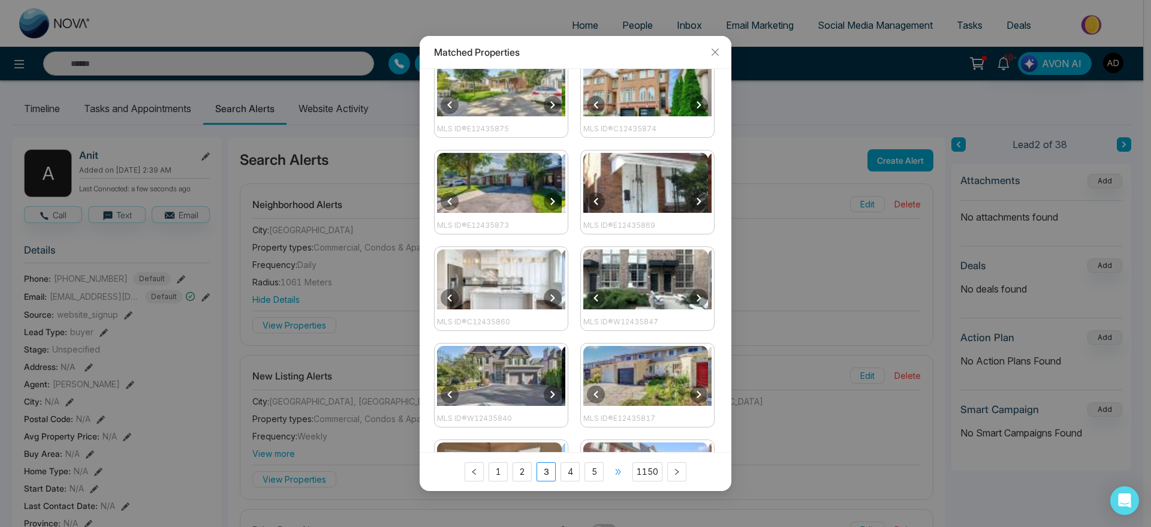
click at [614, 473] on span "•••" at bounding box center [618, 471] width 19 height 19
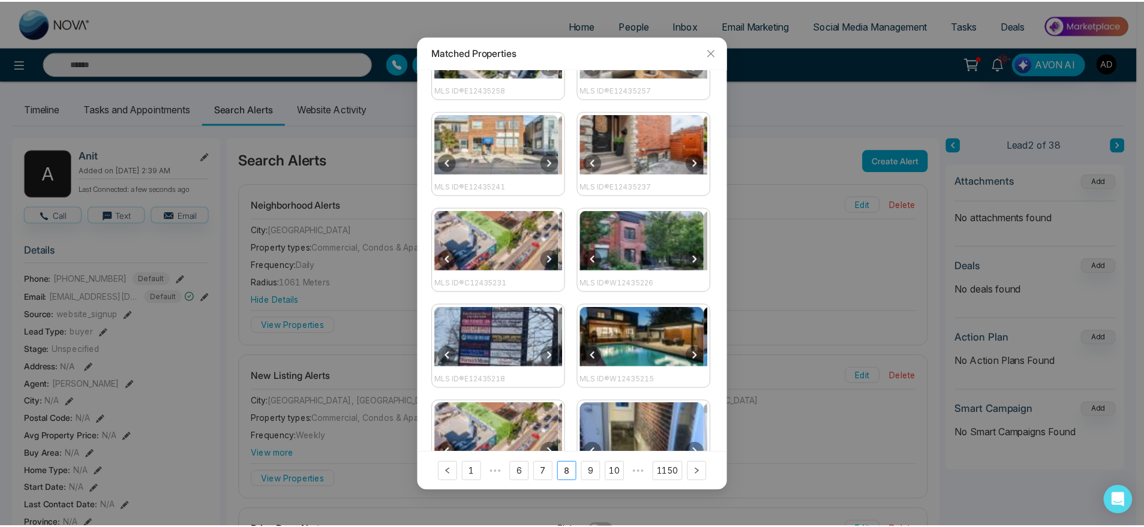
scroll to position [0, 0]
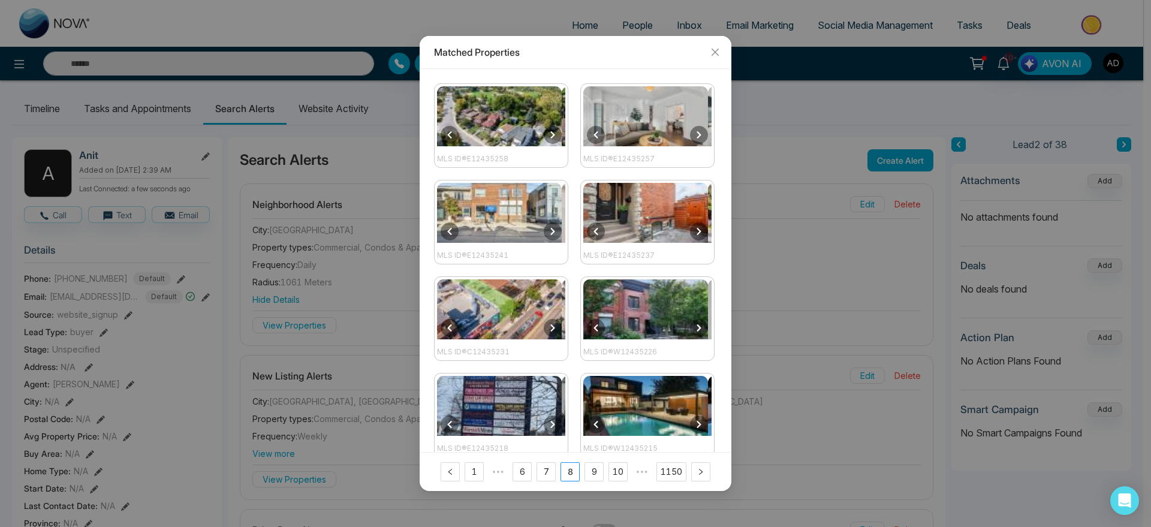
click at [630, 146] on div at bounding box center [645, 118] width 125 height 64
click at [603, 196] on img at bounding box center [645, 213] width 125 height 60
click at [708, 50] on span "Close" at bounding box center [715, 52] width 32 height 32
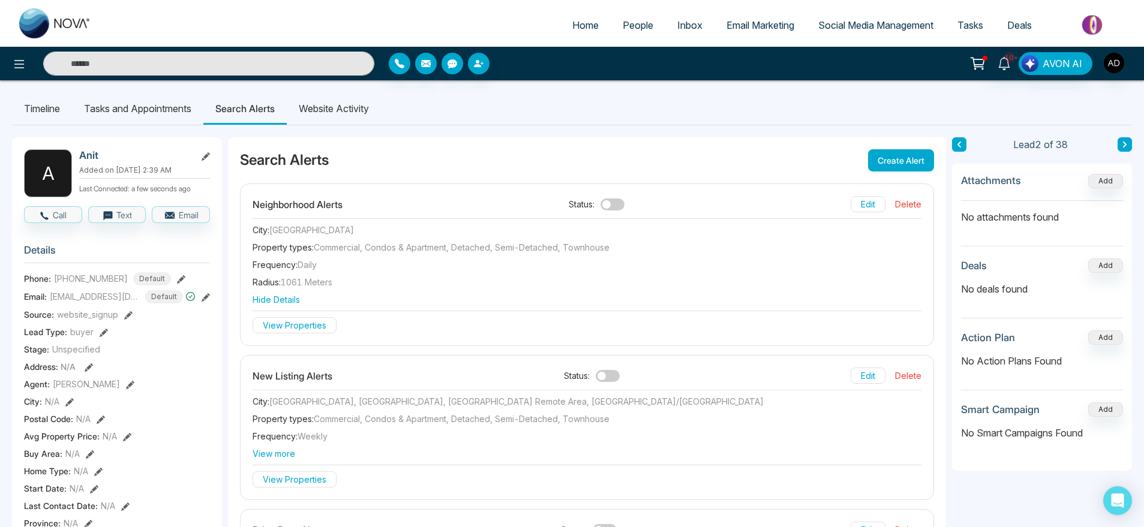
click at [572, 29] on span "Home" at bounding box center [585, 25] width 26 height 12
select select "*"
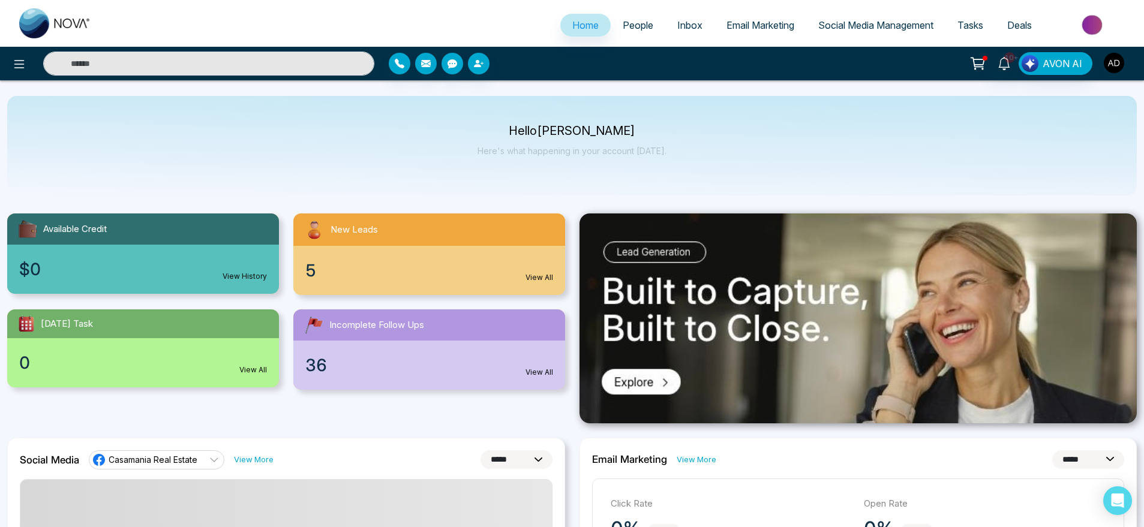
click at [1105, 63] on img "button" at bounding box center [1113, 63] width 20 height 20
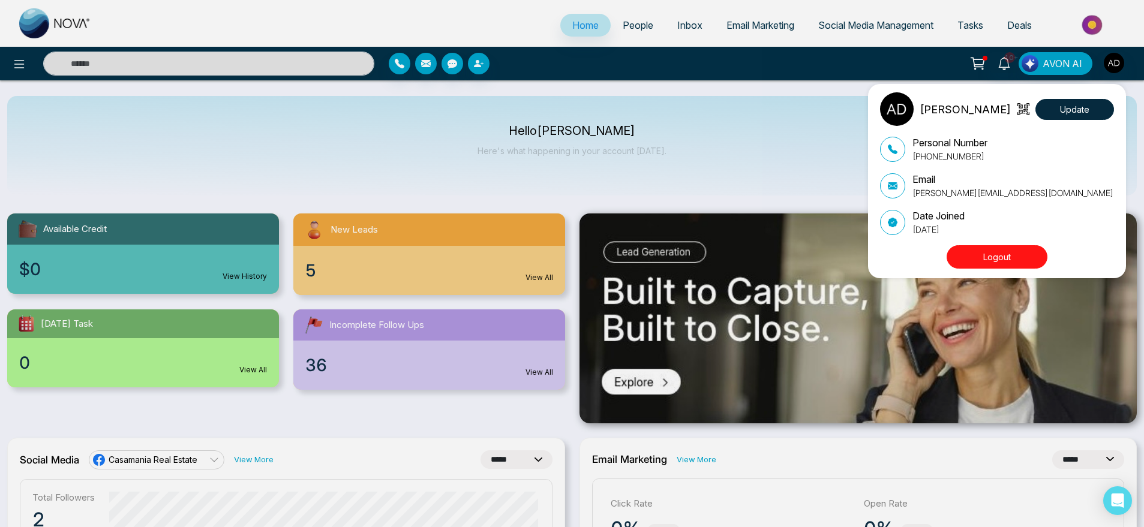
click at [1009, 257] on button "Logout" at bounding box center [996, 256] width 101 height 23
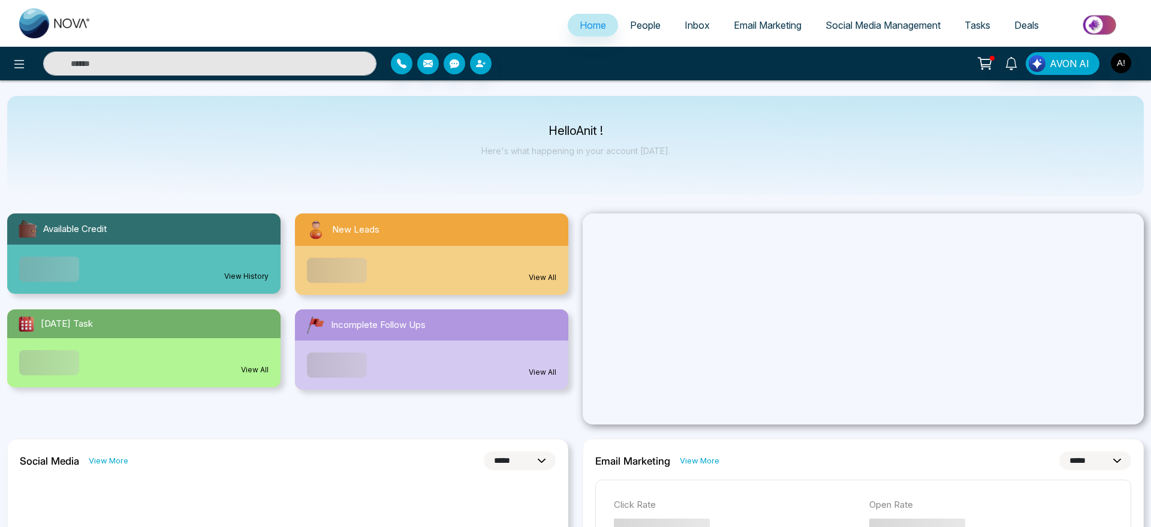
select select "*"
